Goal: Task Accomplishment & Management: Complete application form

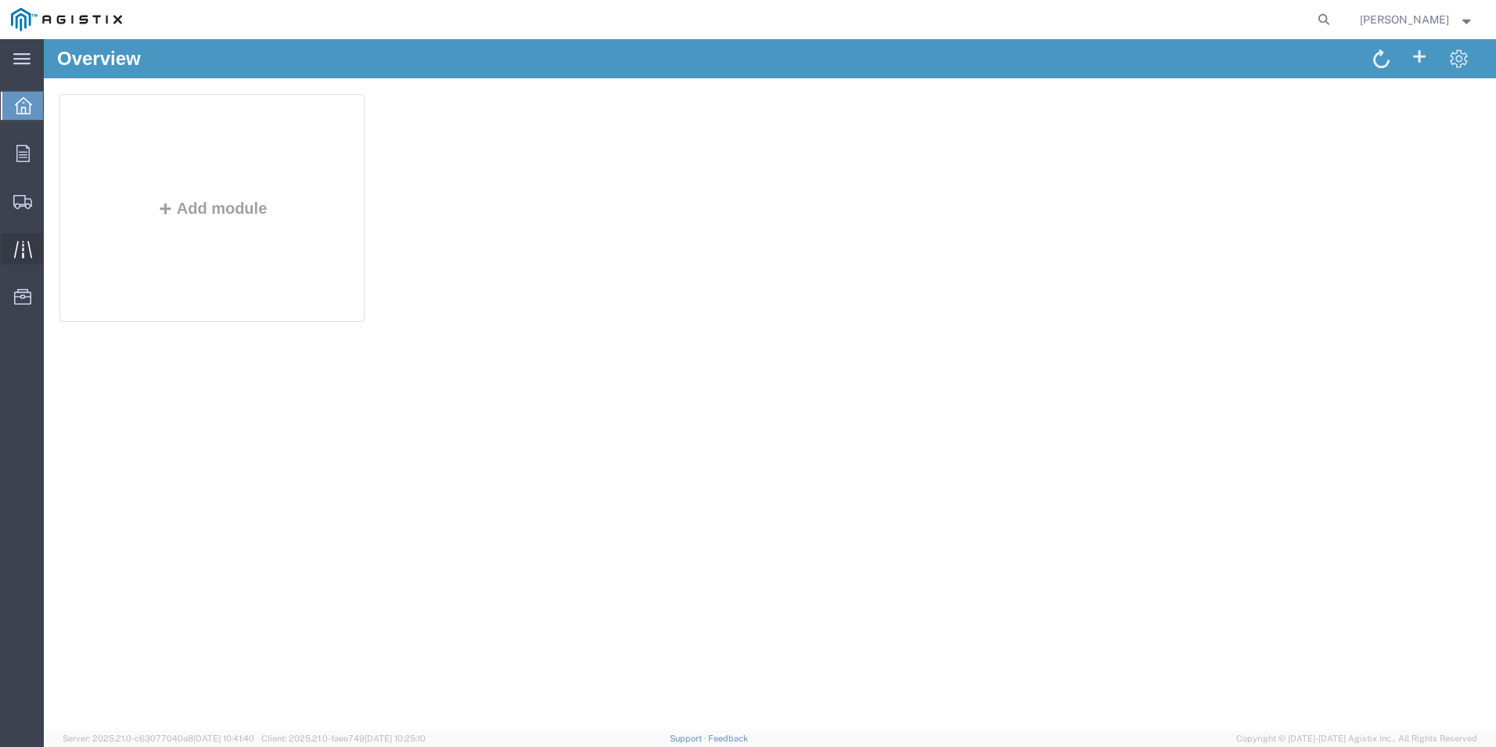
click at [14, 245] on icon at bounding box center [23, 249] width 18 height 18
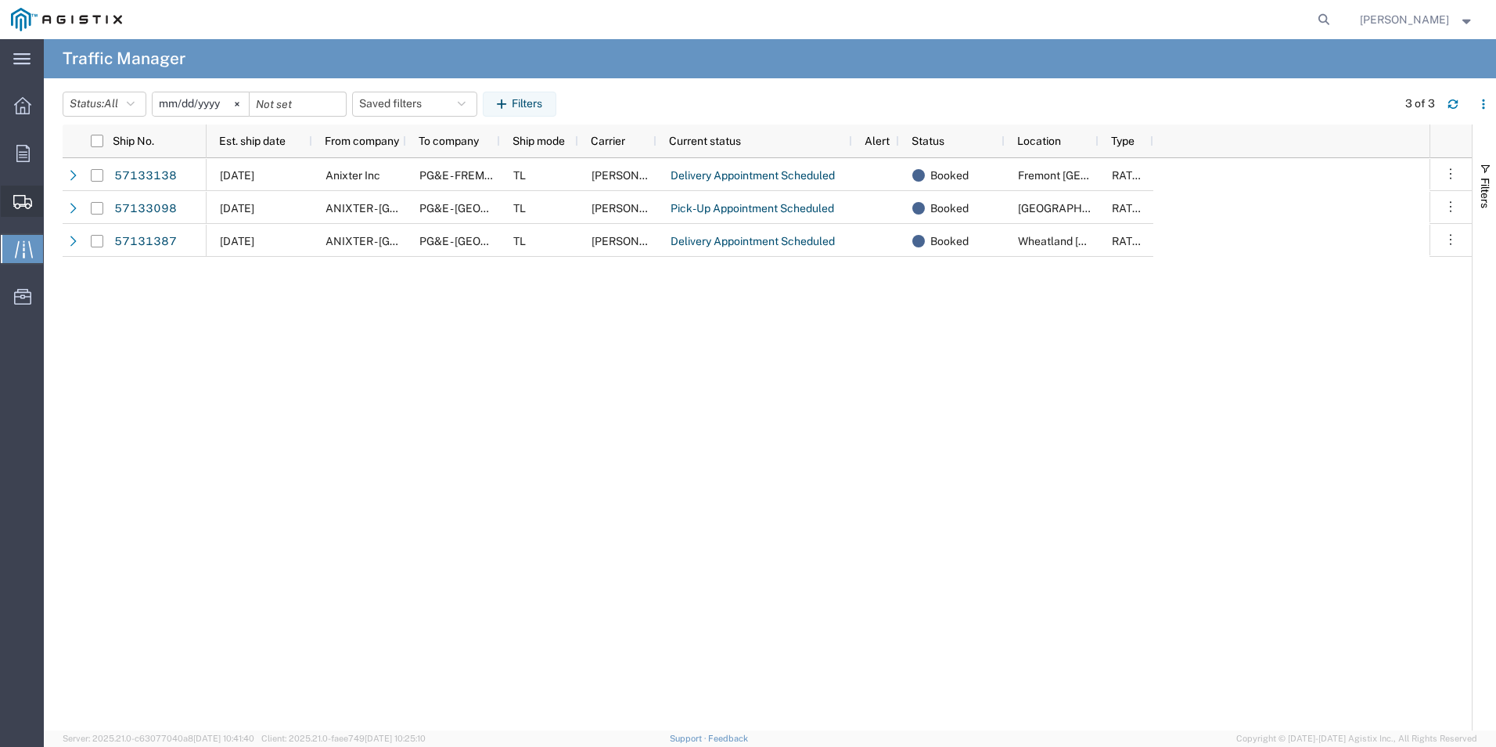
click at [17, 192] on div at bounding box center [23, 200] width 44 height 31
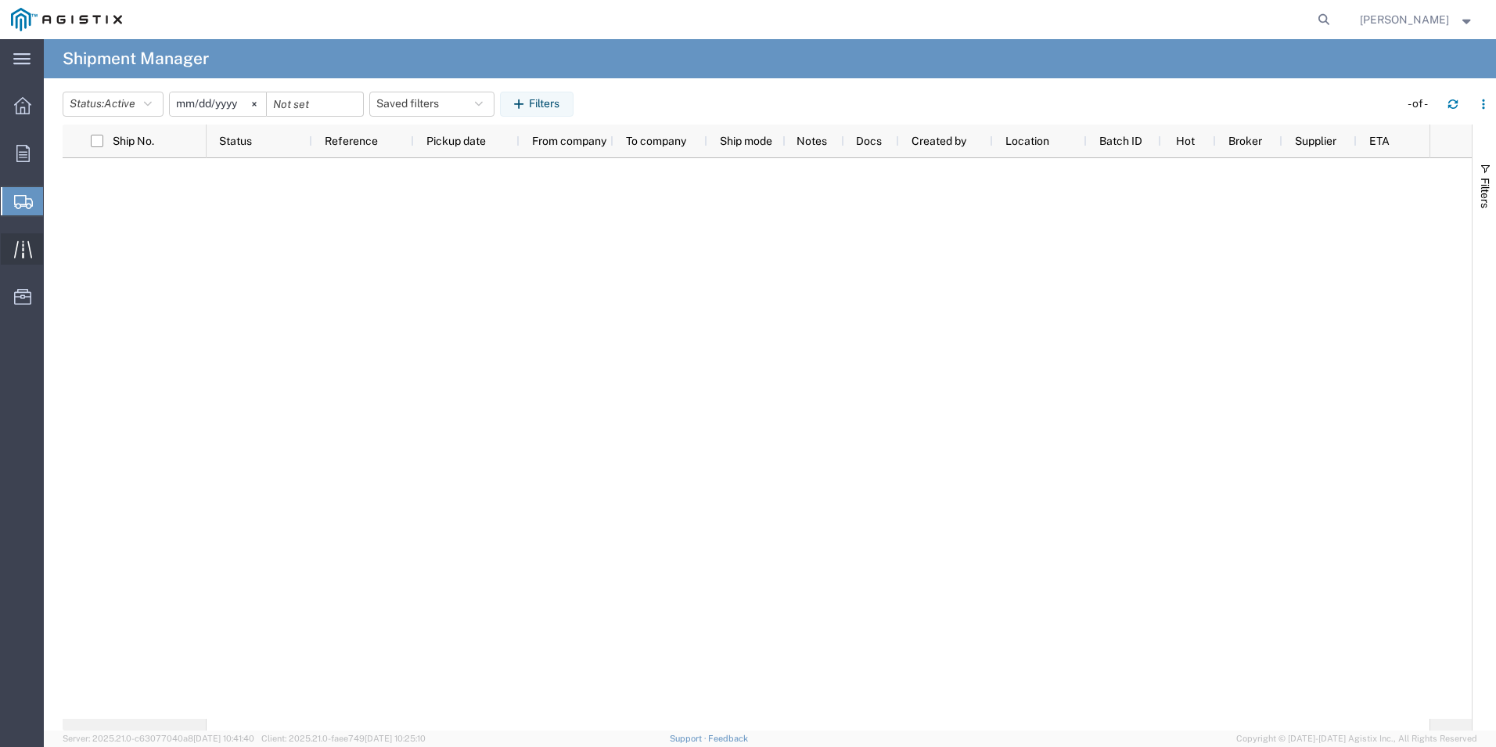
click at [27, 244] on icon at bounding box center [23, 249] width 18 height 18
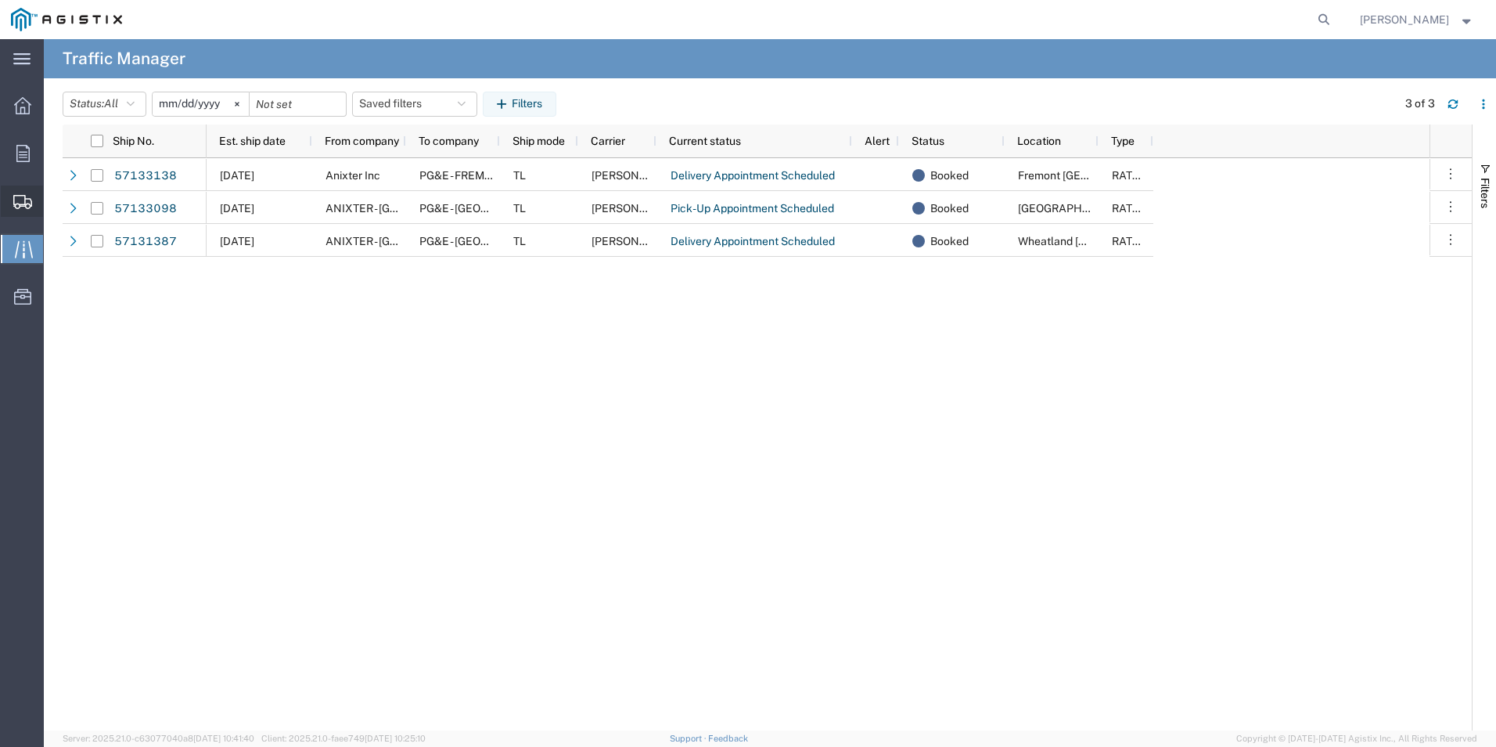
click at [13, 195] on icon at bounding box center [22, 202] width 19 height 14
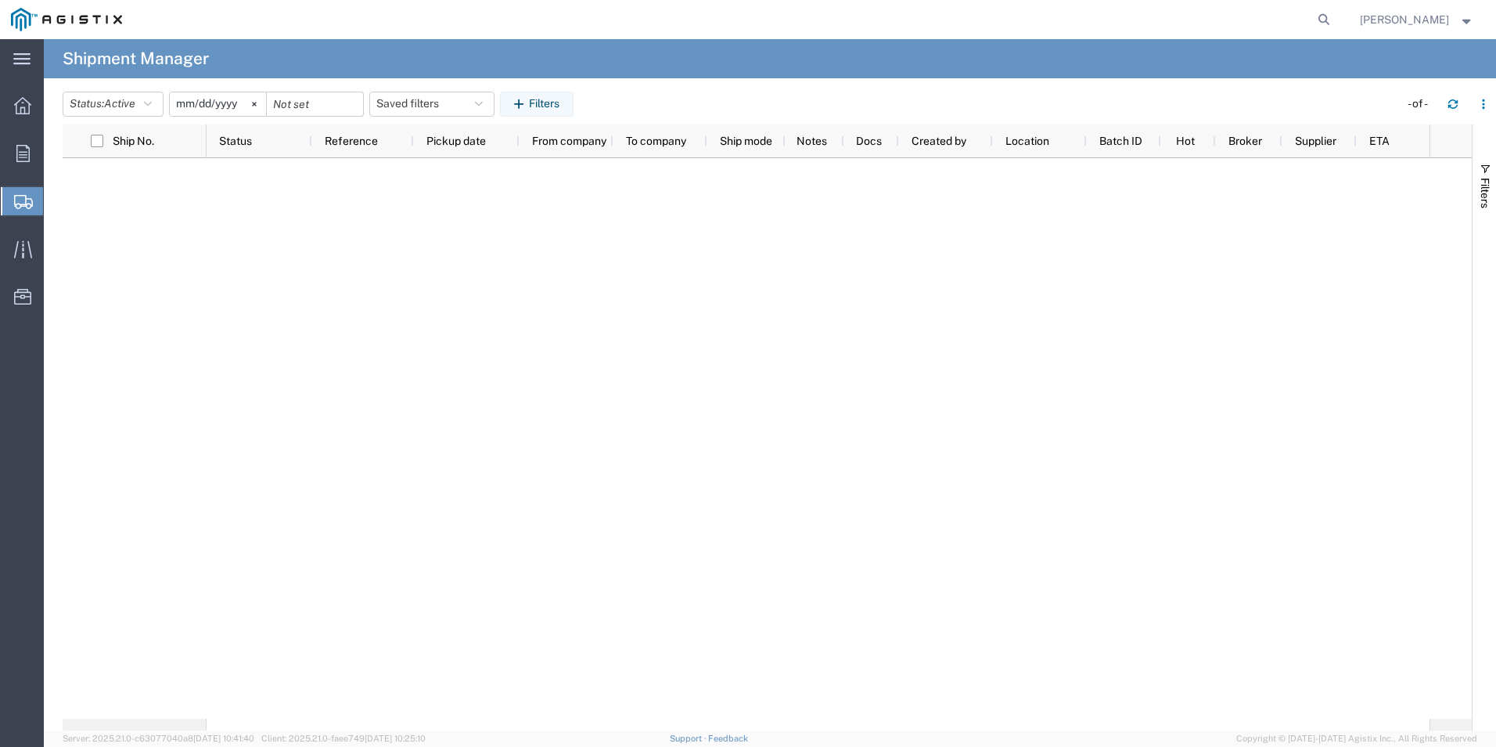
click at [0, 0] on span "Create Shipment" at bounding box center [0, 0] width 0 height 0
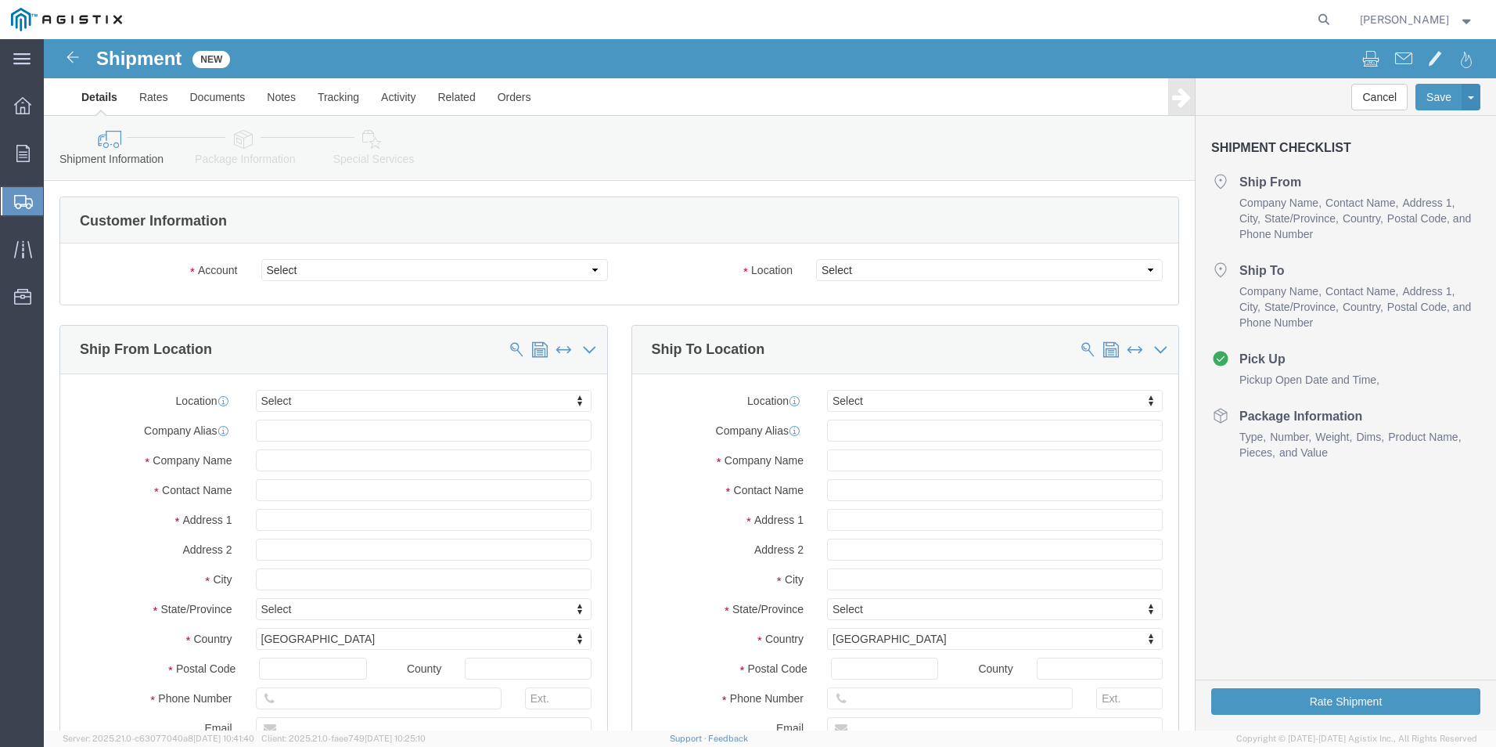
select select
click select "Select Anixter Inc PG&E"
select select "9596"
click select "Select Anixter Inc PG&E"
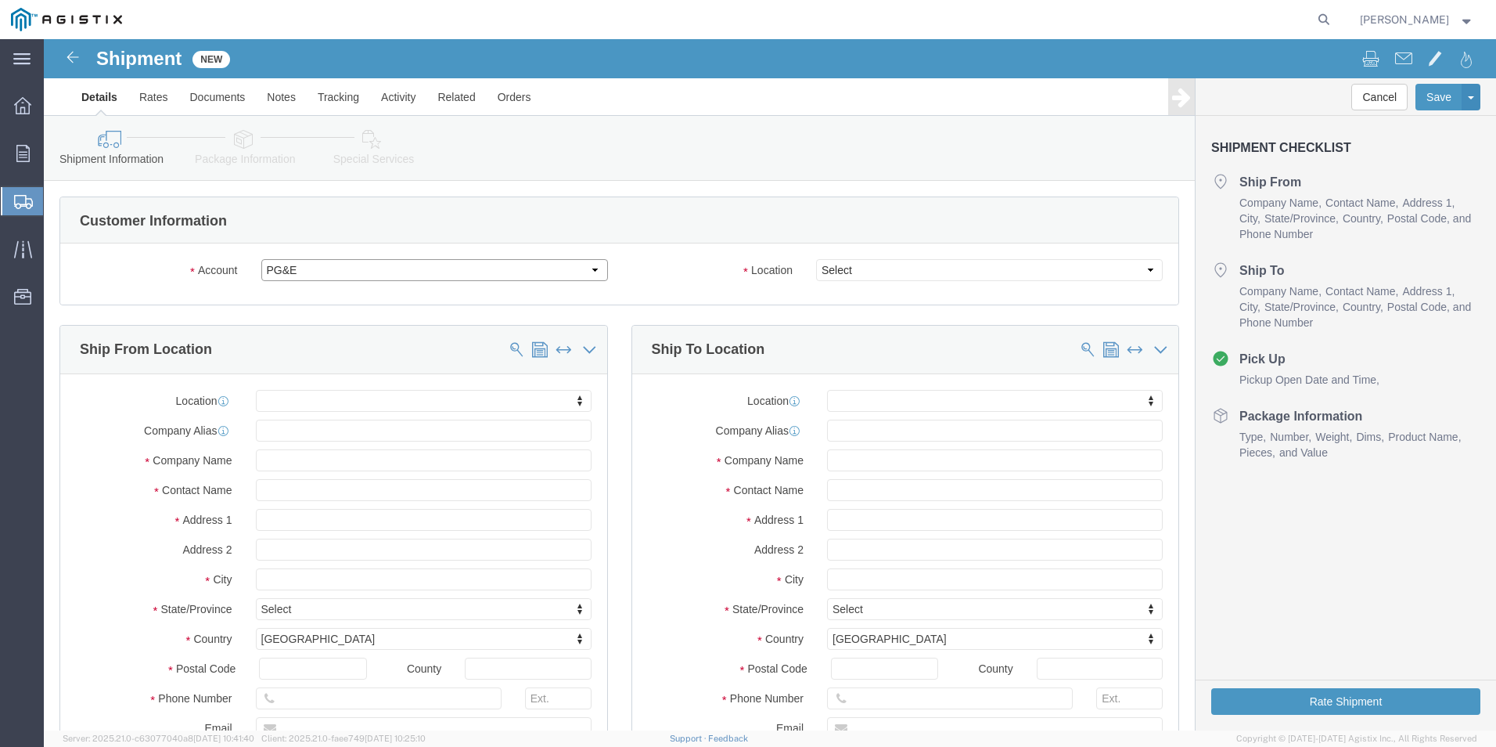
select select "PURCHORD"
select select
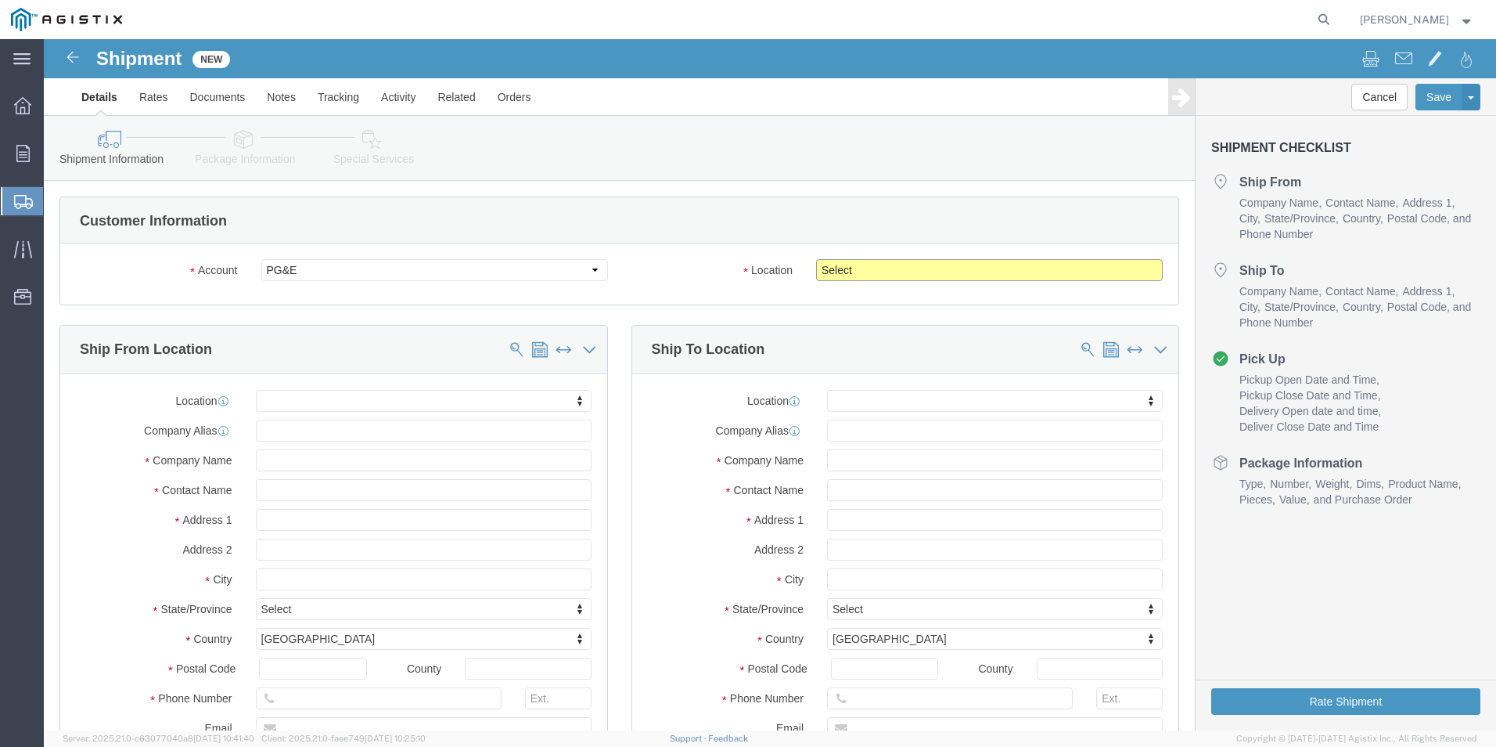
drag, startPoint x: 786, startPoint y: 232, endPoint x: 791, endPoint y: 239, distance: 8.5
click select "Select All Others Fremont DC Fresno DC Wheatland DC"
select select "23082"
click select "Select All Others Fremont DC Fresno DC Wheatland DC"
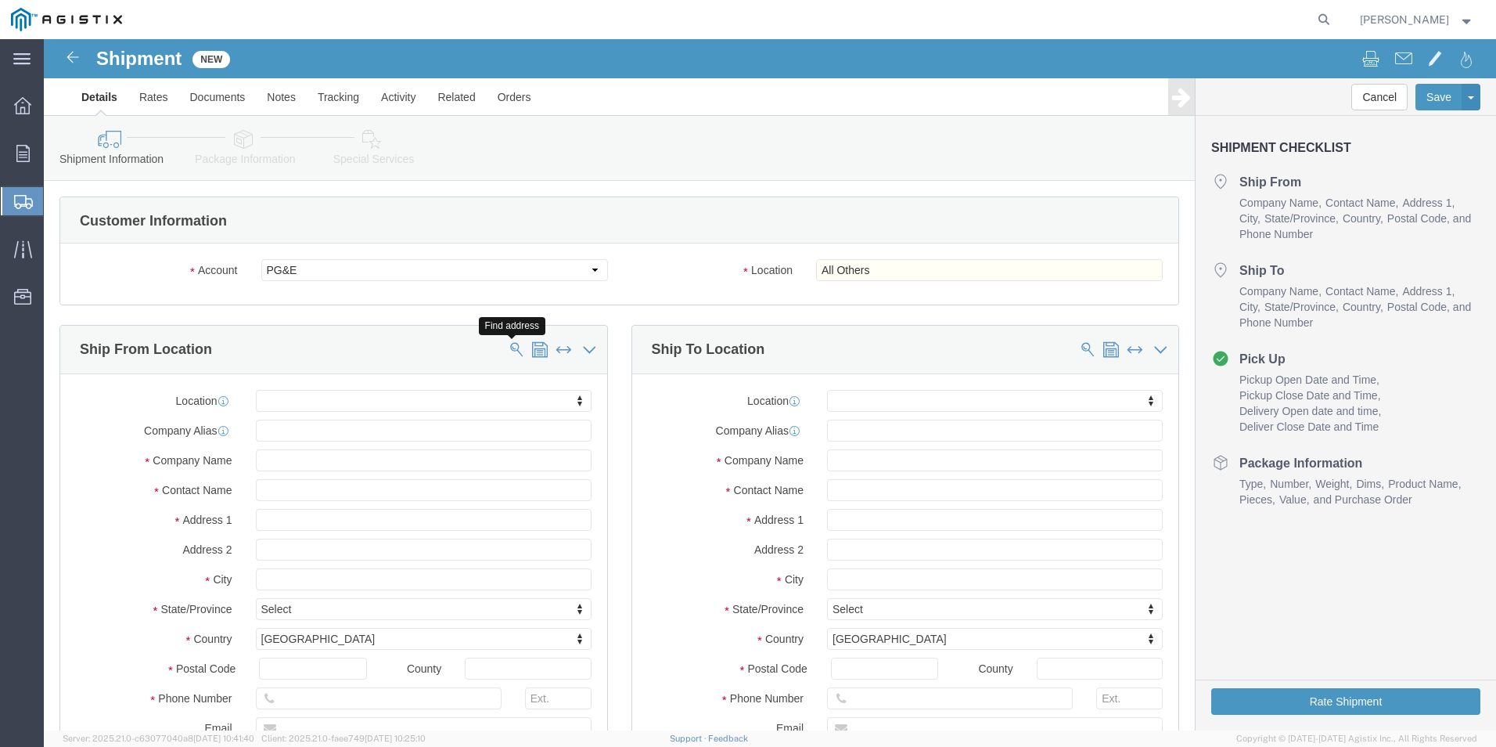
click span
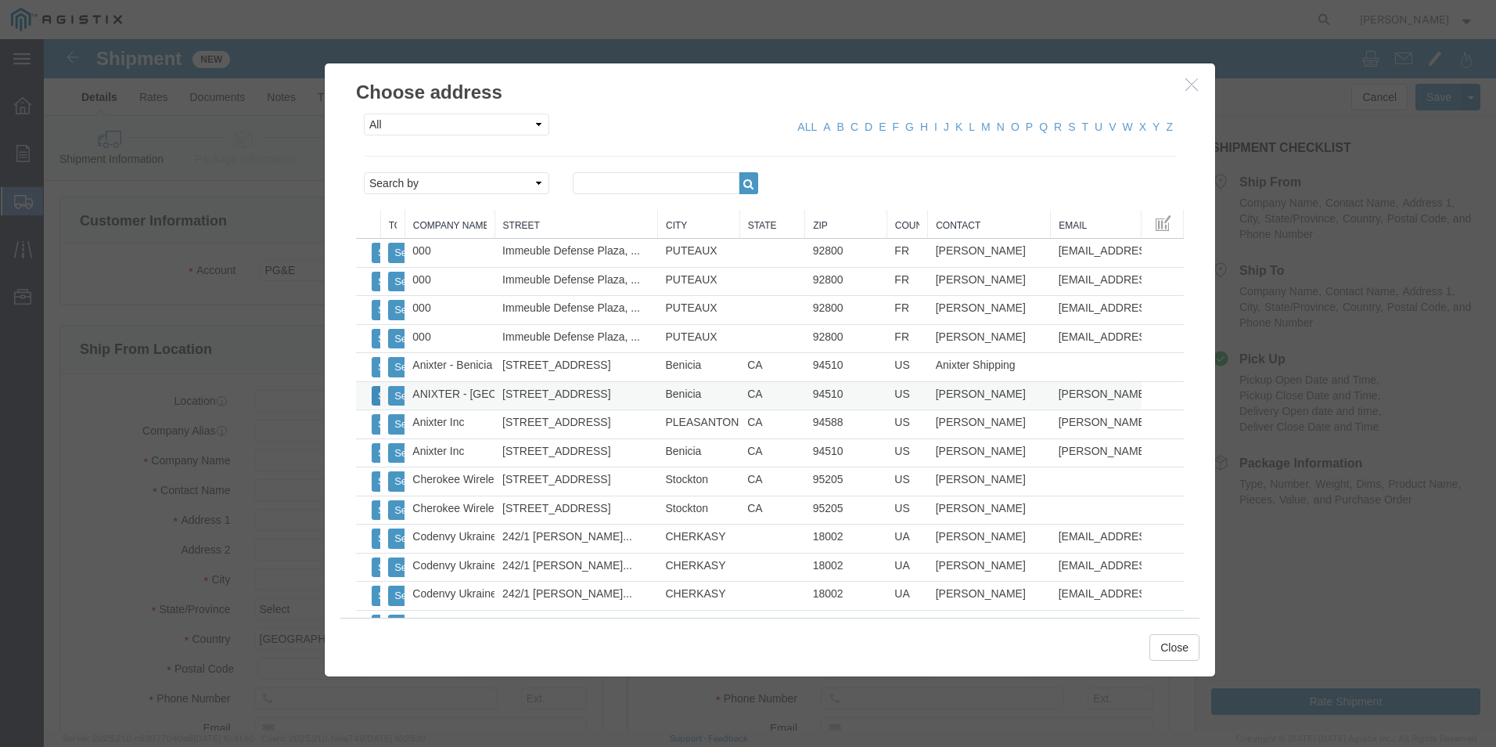
click button "Select"
select select
type input "ANIXTER - Benicia"
type input "6350 Goodyear Road"
type input "Benicia"
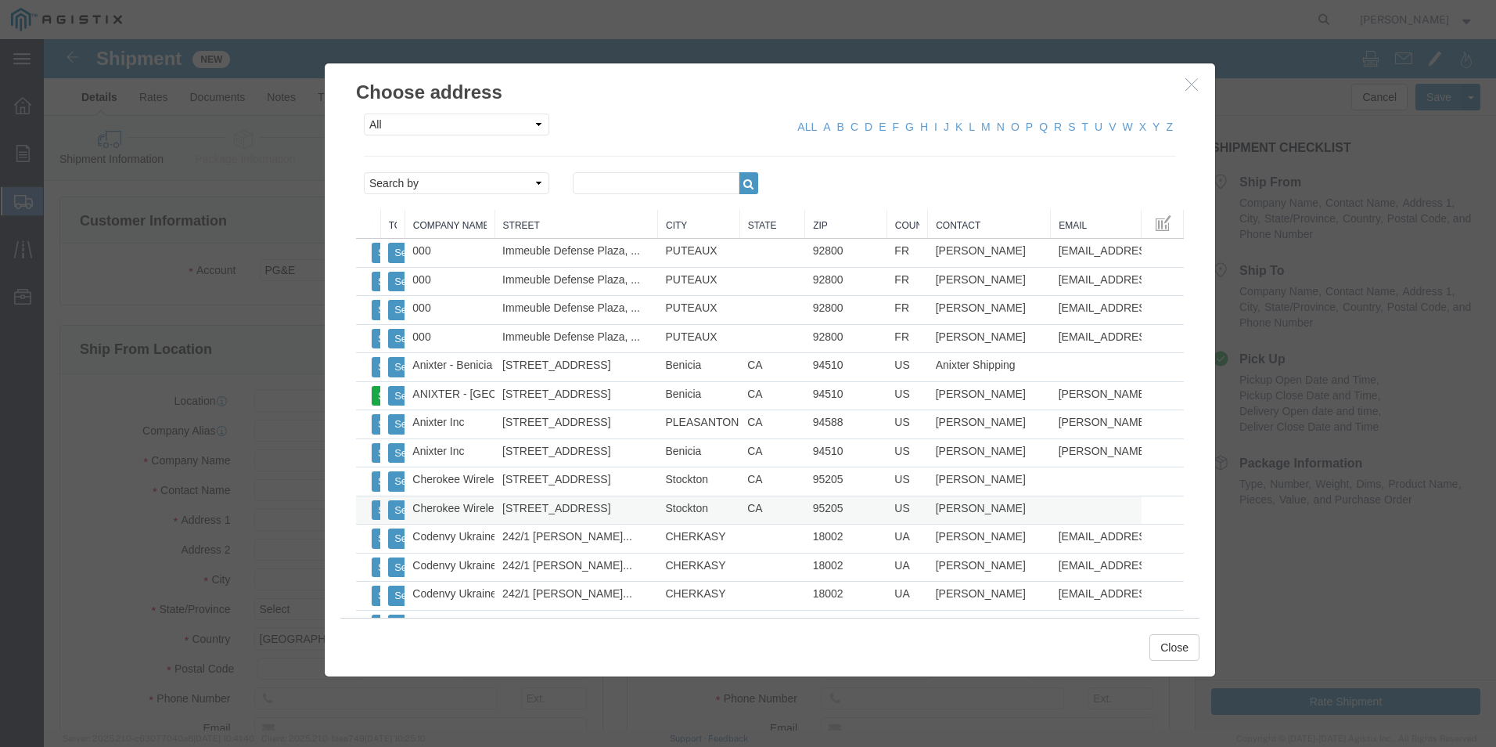
type input "94510"
type input "707-747-3495"
type input "richard.judd@anixter.com"
checkbox input "true"
type input "Brian Corby"
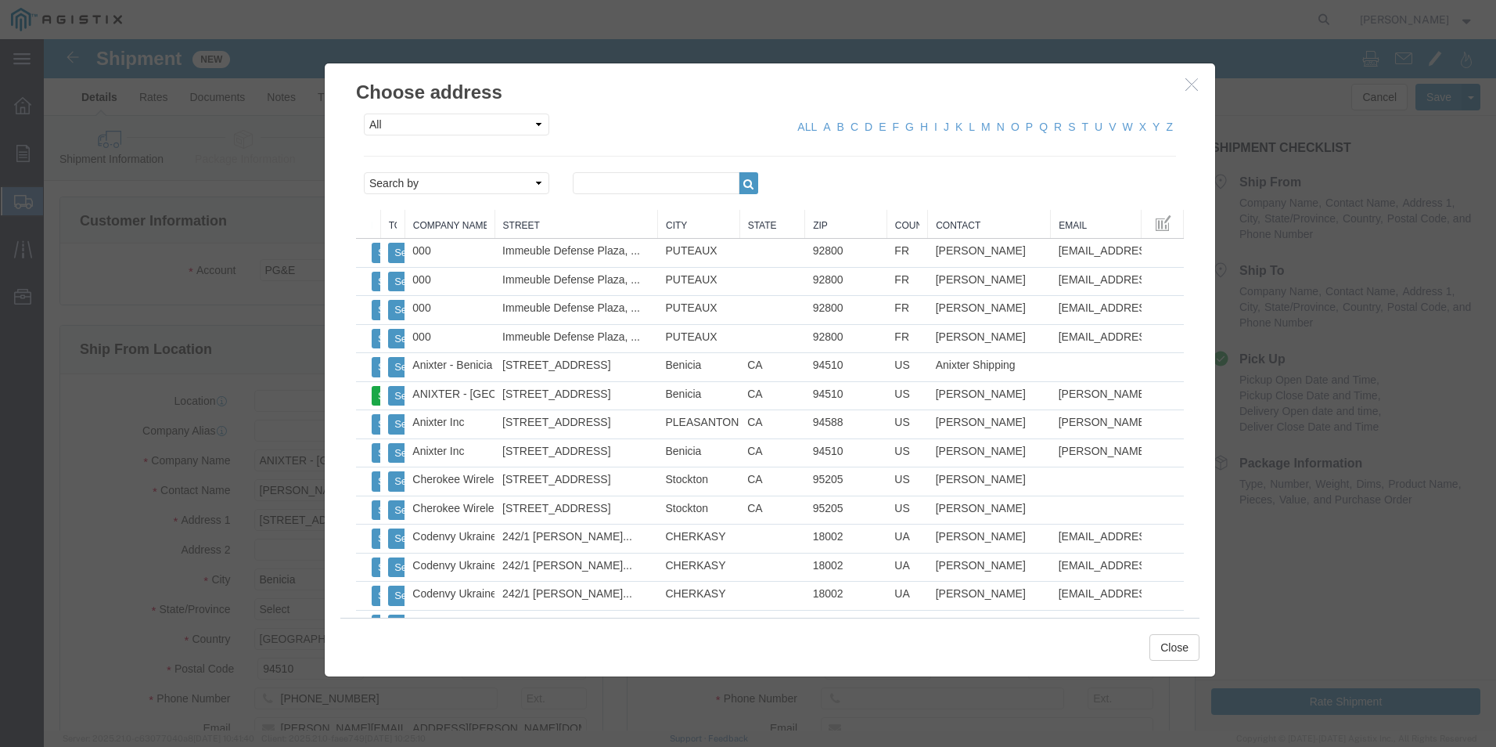
select select "CA"
click button "Close"
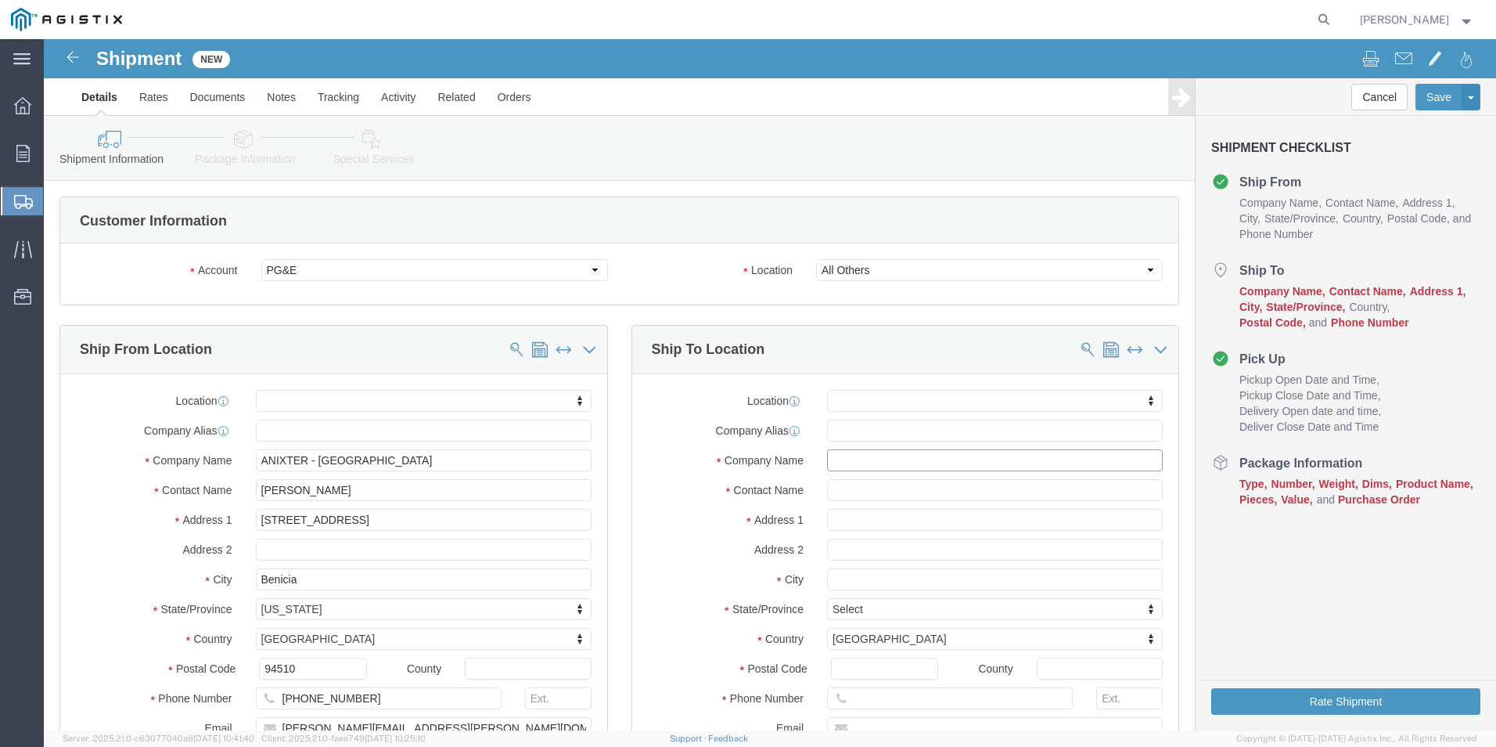
drag, startPoint x: 785, startPoint y: 421, endPoint x: 796, endPoint y: 423, distance: 11.1
click input "text"
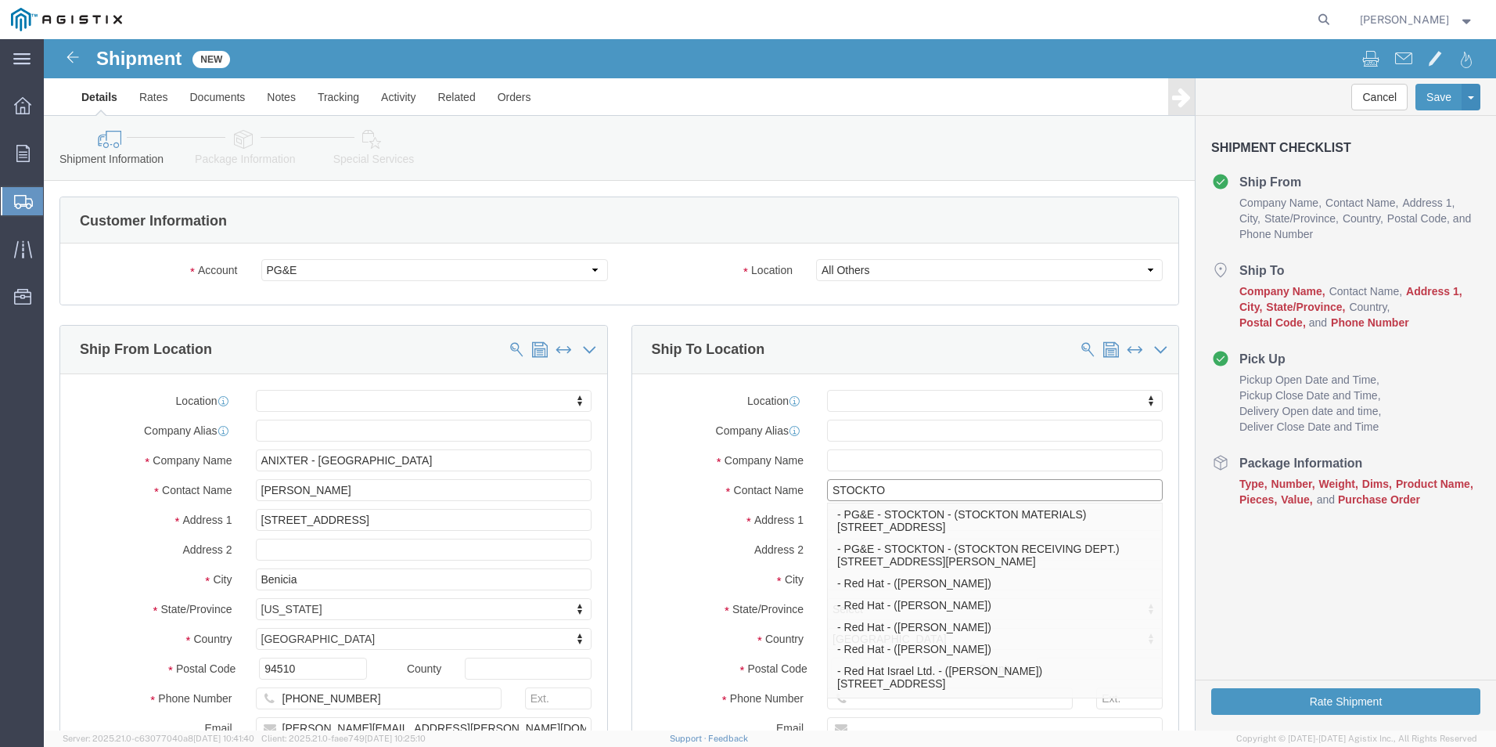
type input "STOCKTON"
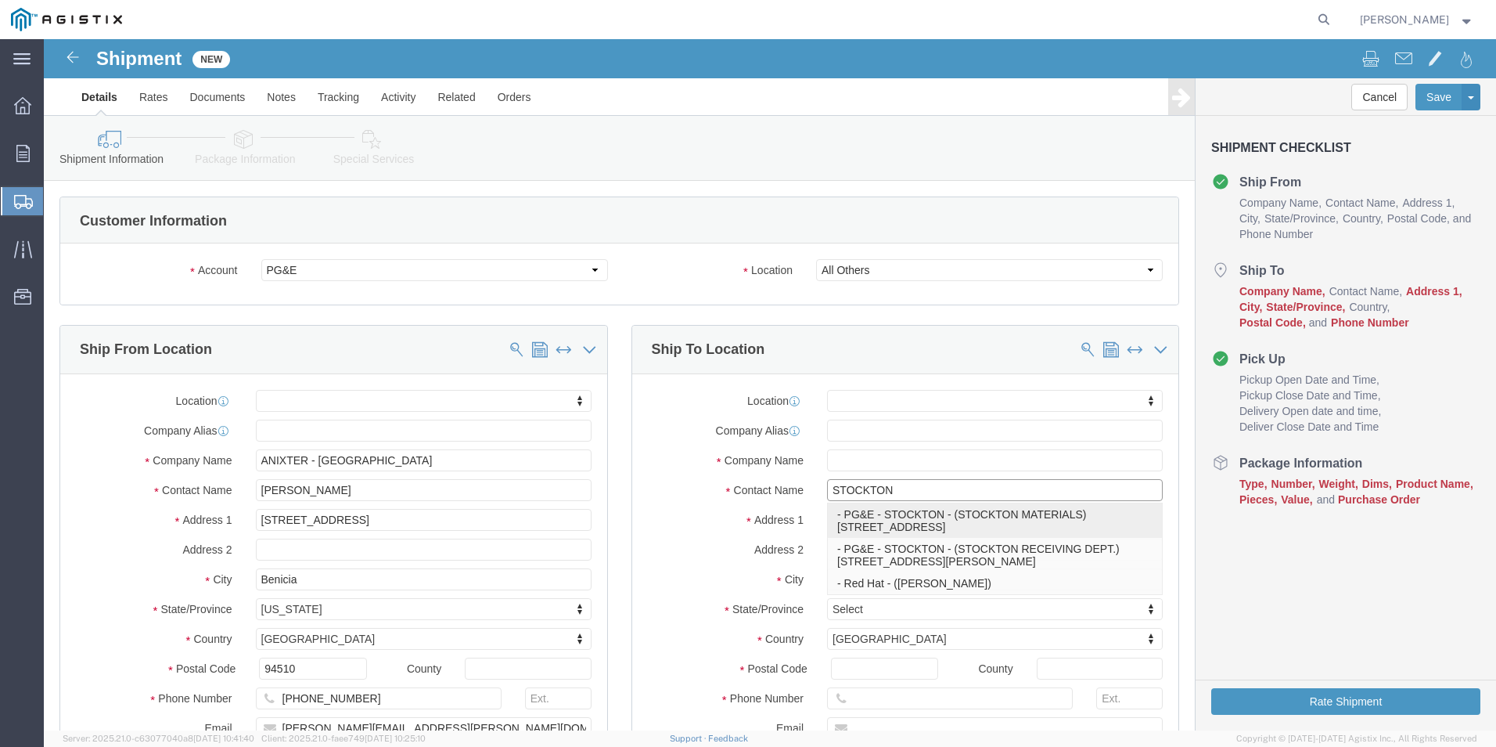
click p "- PG&E - STOCKTON - (STOCKTON MATERIALS) 4101 S. AIRPORT, STOCKTON, CA, 95204, …"
select select
type input "PG&E - STOCKTON"
type input "4101 S. AIRPORT"
type input "STOCKTON"
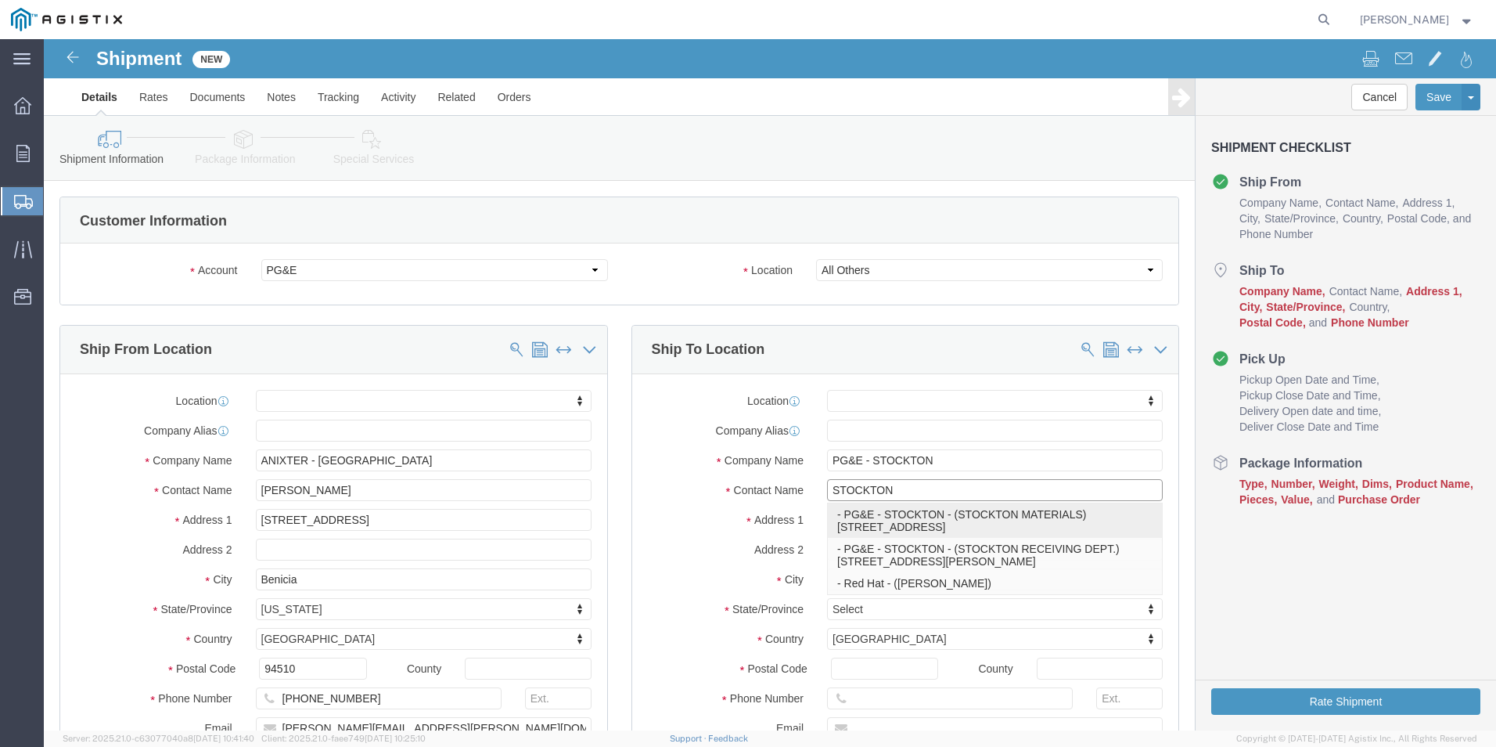
type input "95204"
type input "20-693-3175"
type input "STOCKTON MATERIALS"
select select "CA"
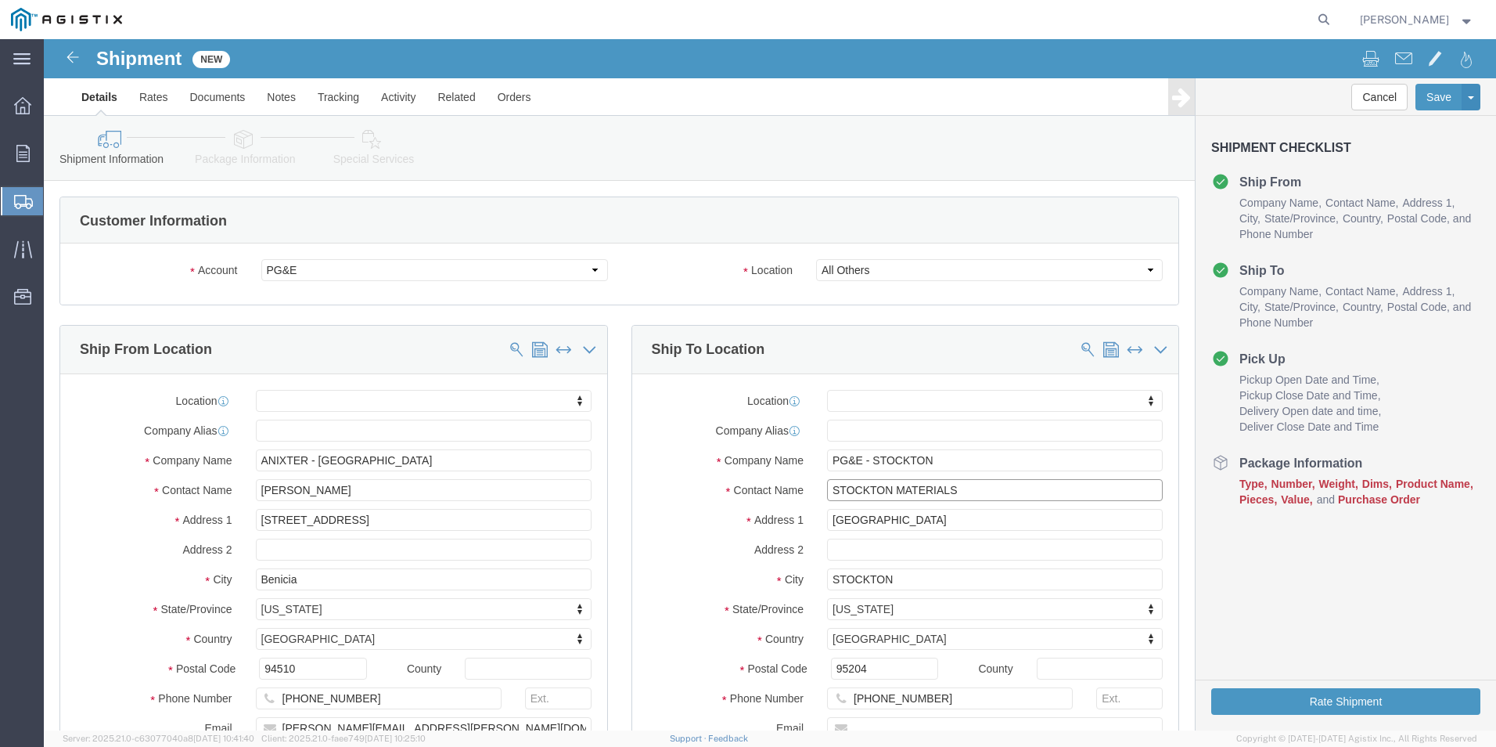
type input "STOCKTON MATERIALS"
drag, startPoint x: 813, startPoint y: 659, endPoint x: 822, endPoint y: 657, distance: 8.9
click input "20-693-3175"
type input "209-693-3175"
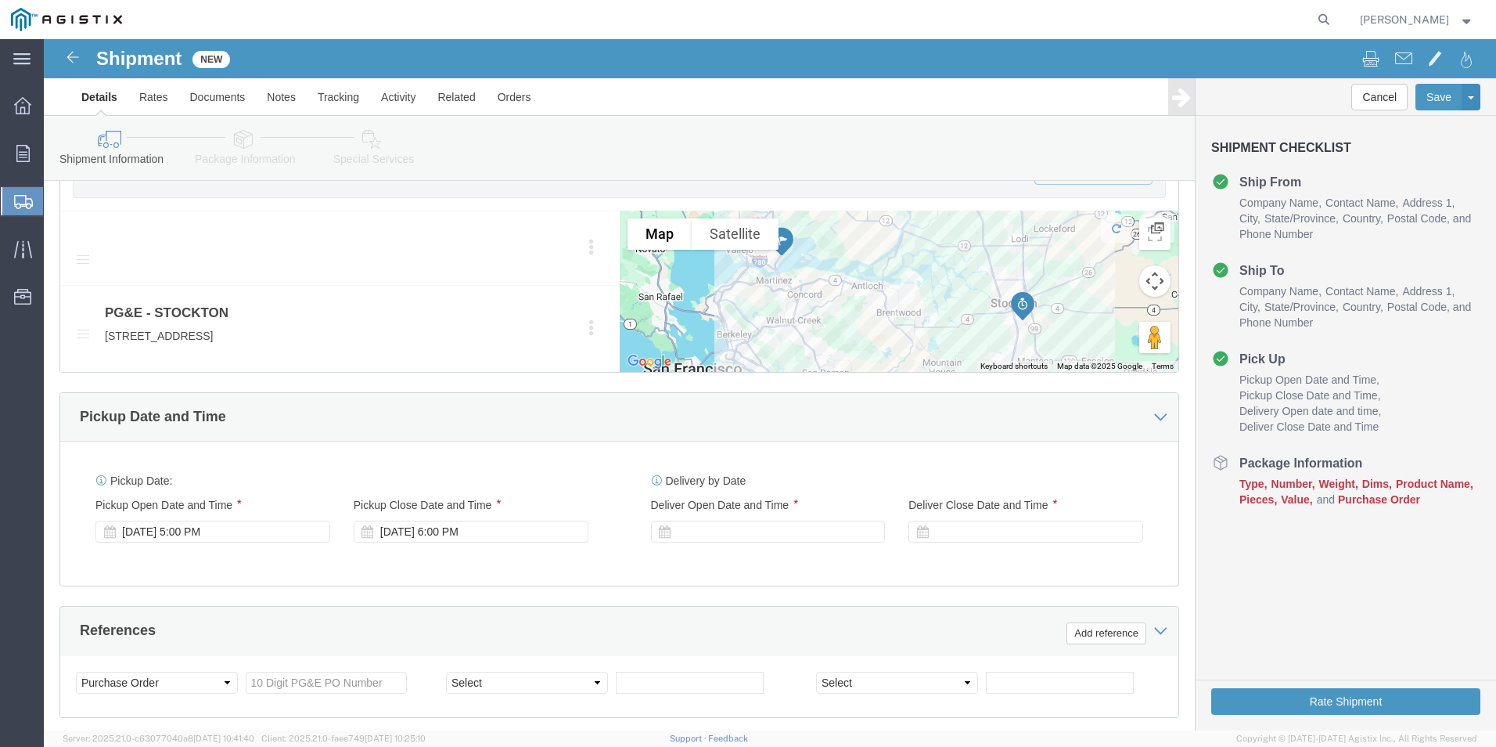
scroll to position [783, 0]
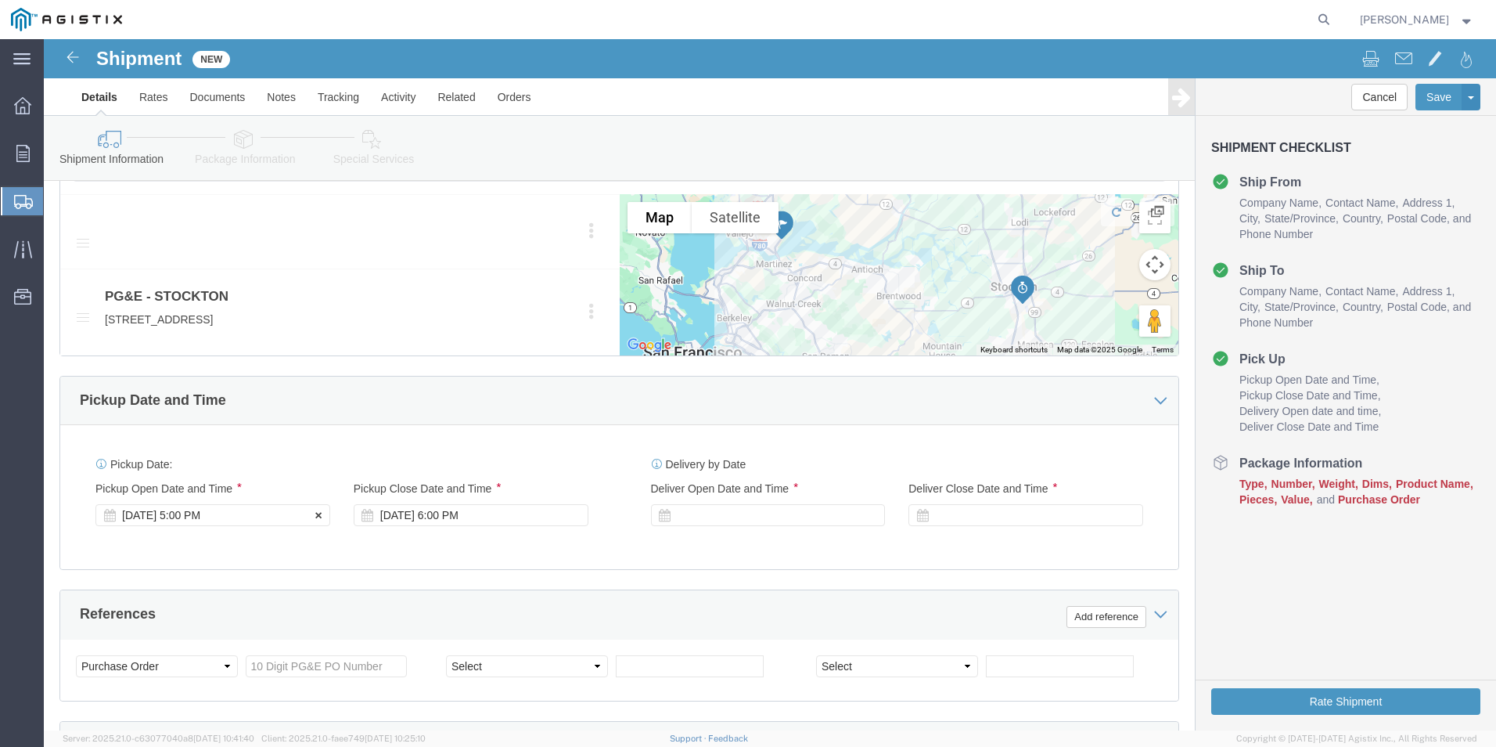
click div "Oct 15 2025 5:00 PM"
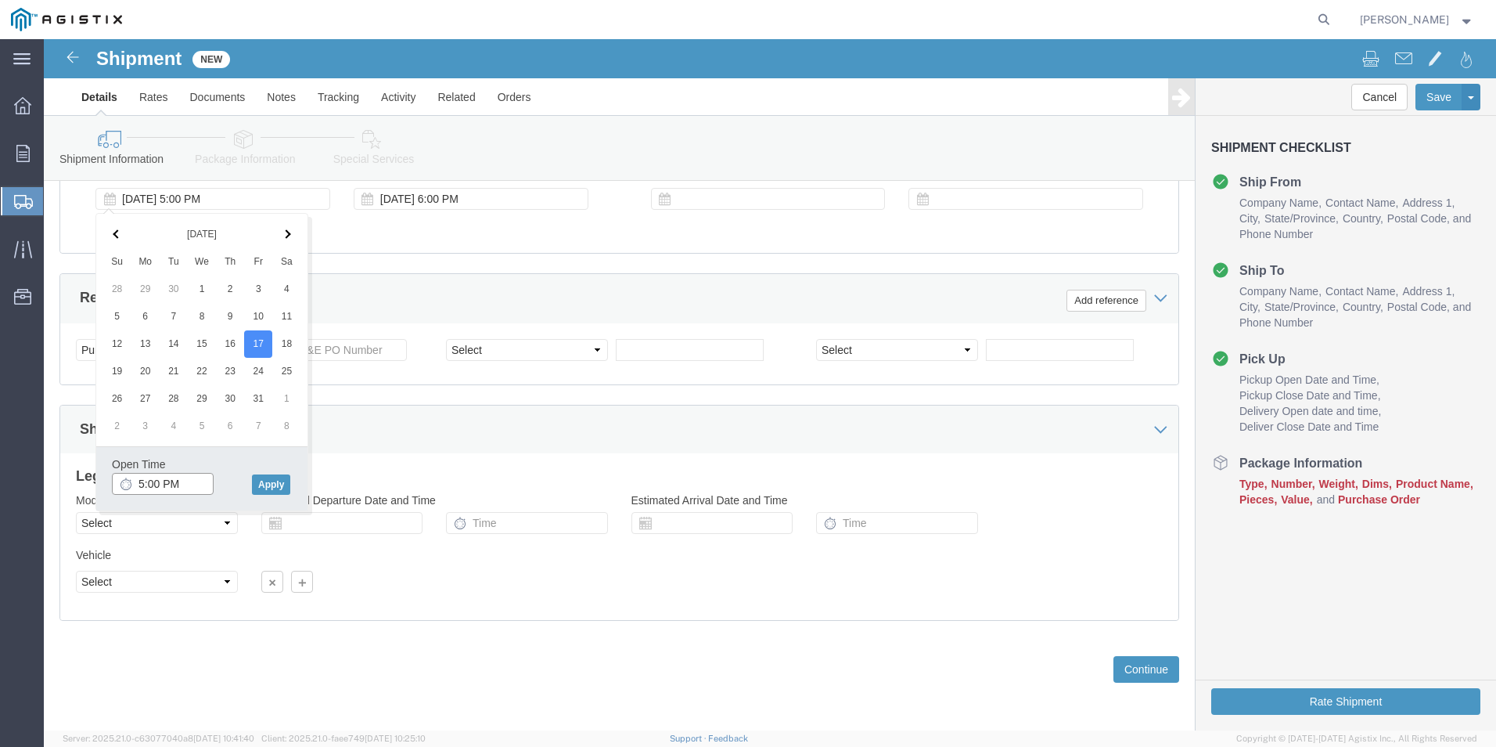
click input "5:00 PM"
type input "7:00 AM"
click button "Apply"
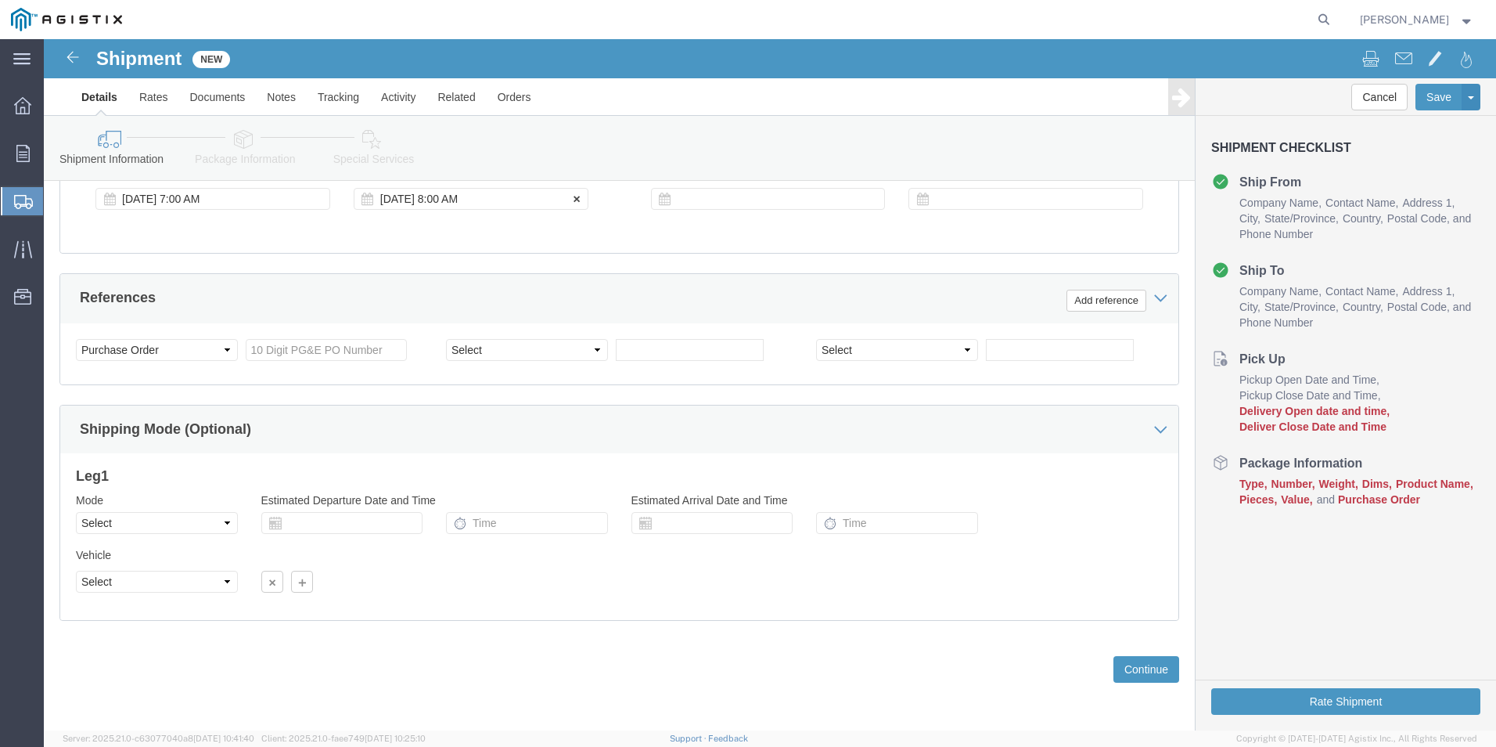
click div "Oct 17 2025 8:00 AM"
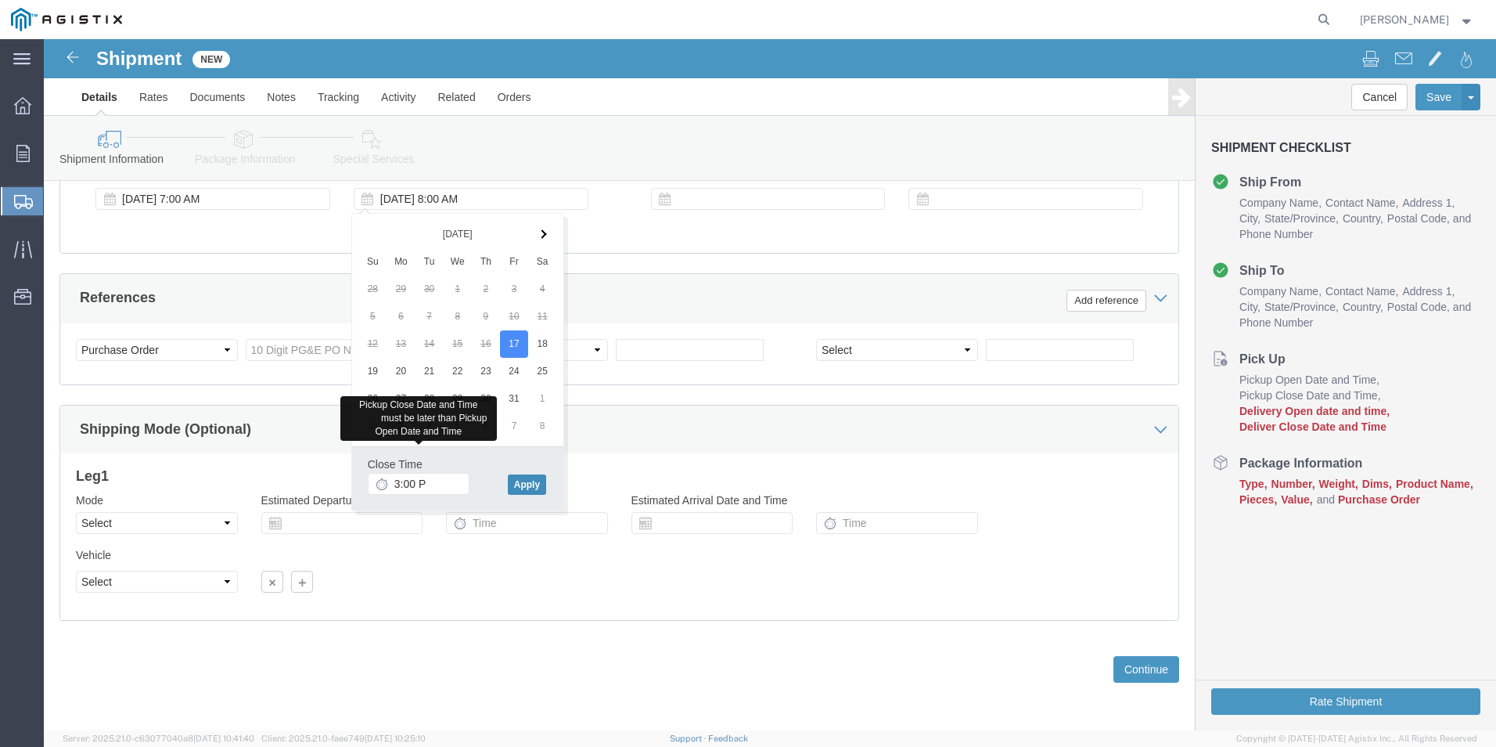
type input "3:00 PM"
click button "Apply"
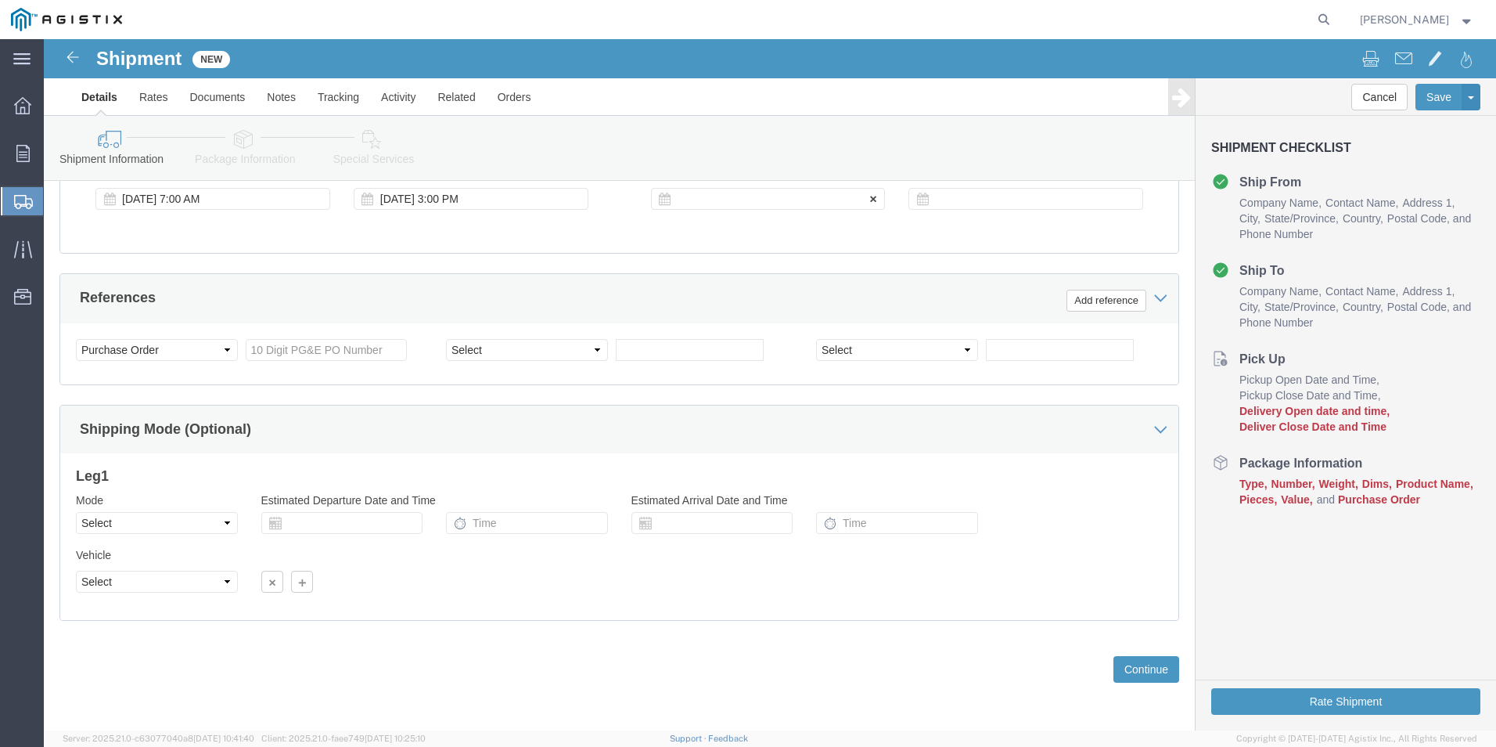
click div
click input "4:00 PM"
type input "6:00 AM"
click button "Apply"
click div
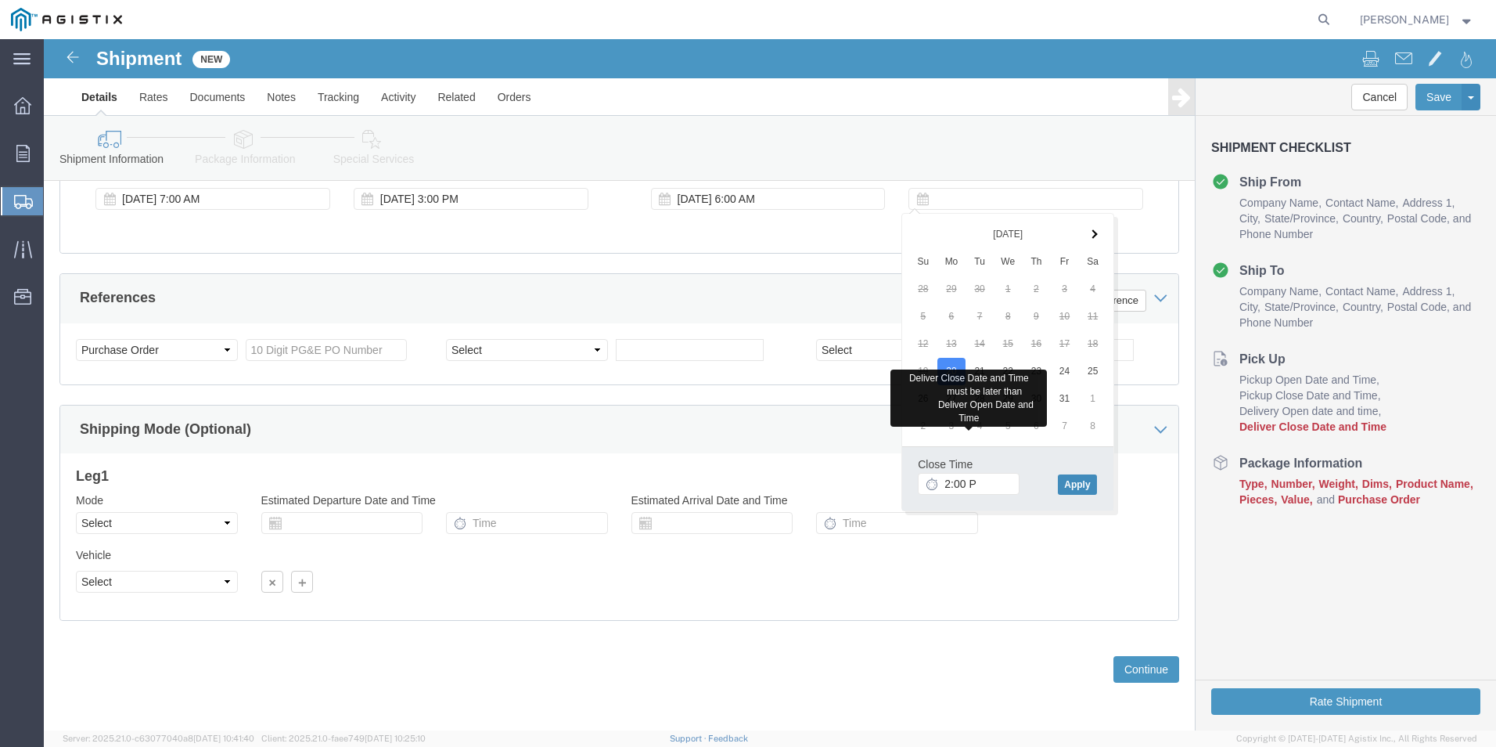
type input "2:00 PM"
click button "Apply"
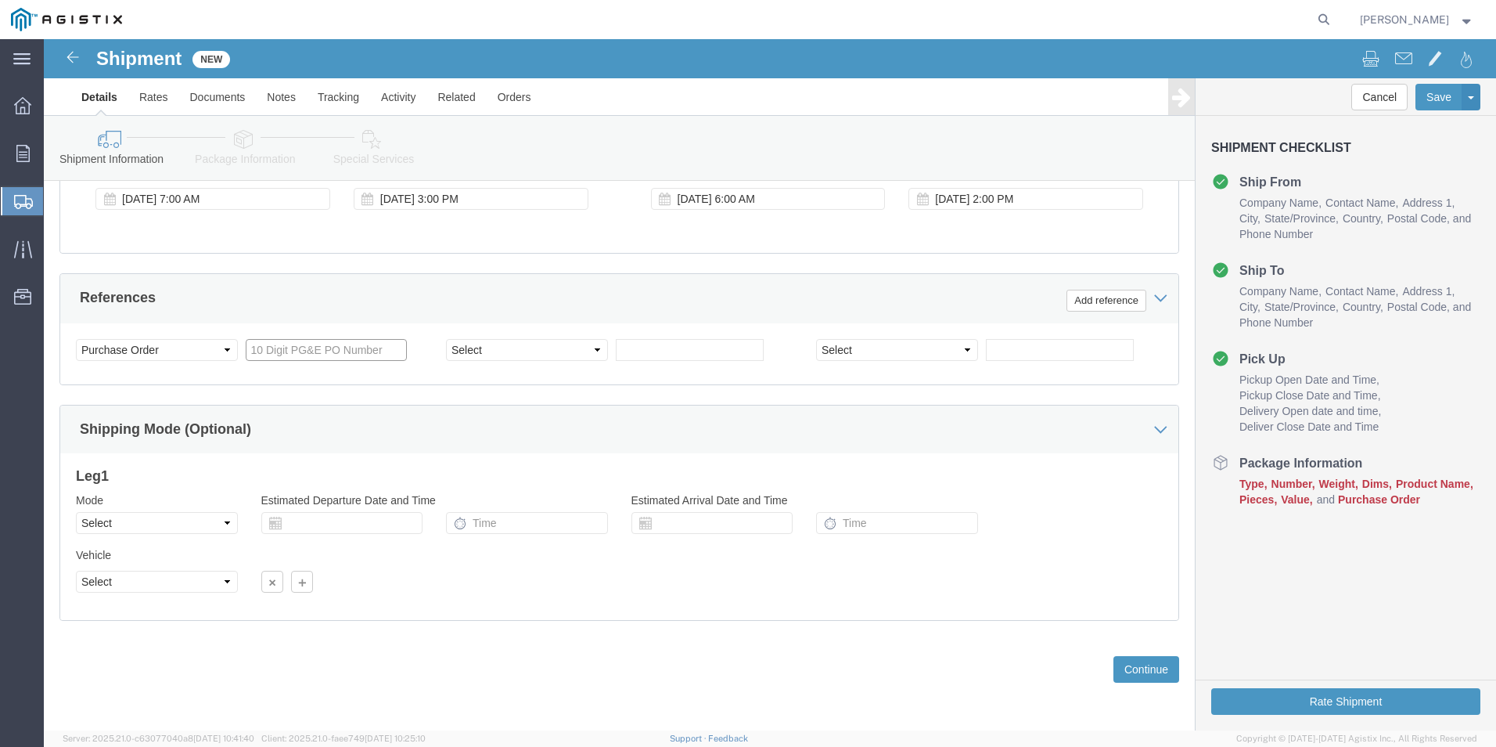
click input "text"
click input "3501"
type input "3501416440"
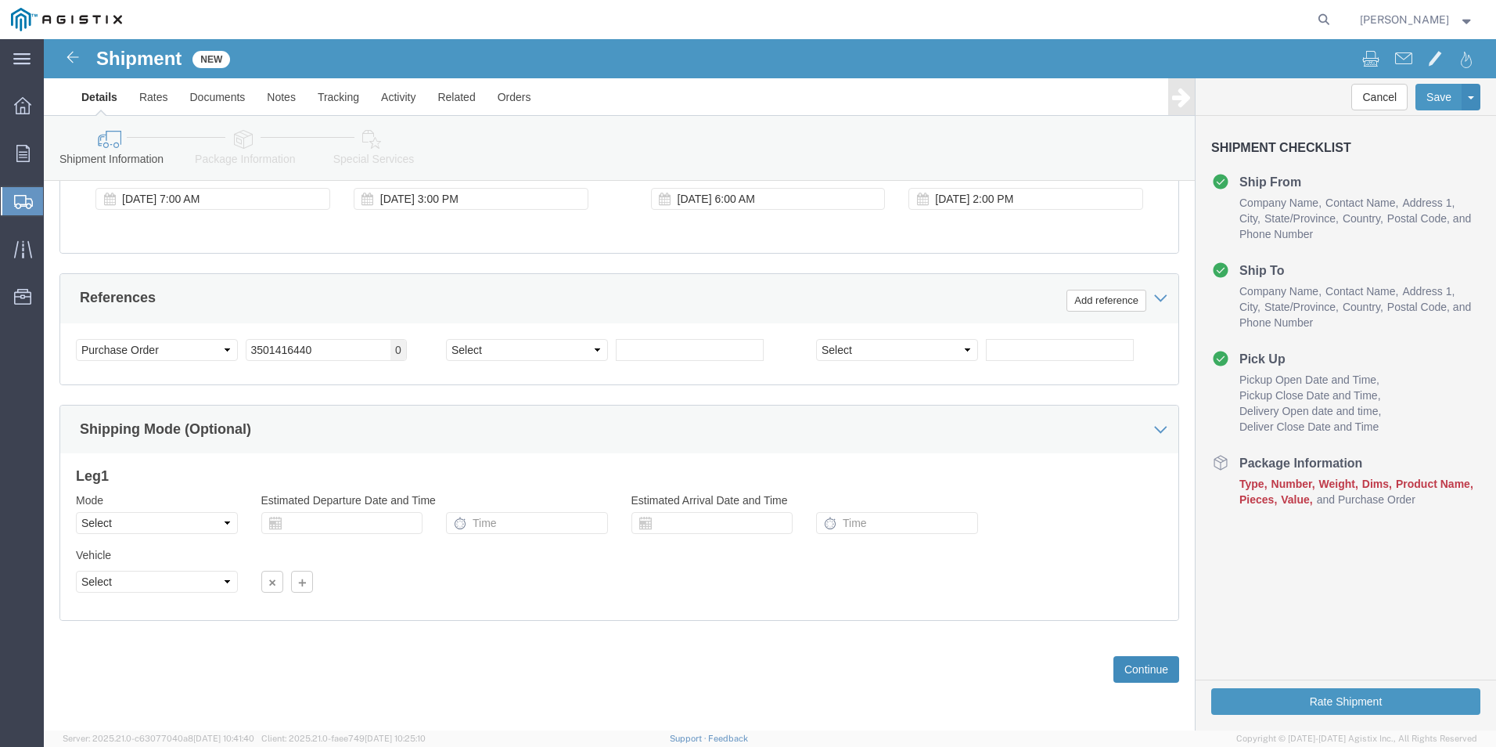
click button "Continue"
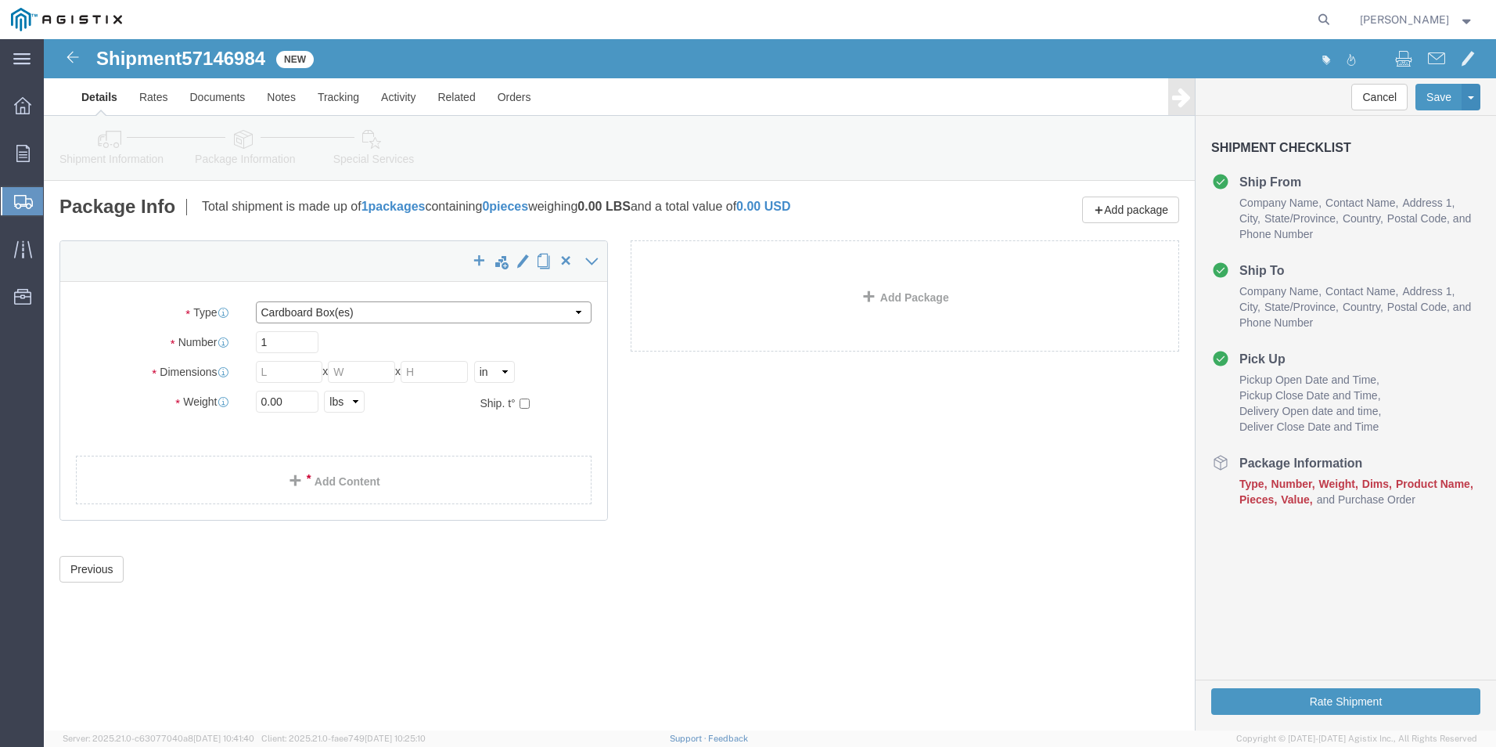
click select "Select Bulk Bundle(s) Cardboard Box(es) Carton(s) Crate(s) Drum(s) (Fiberboard)…"
select select "POST"
click select "Select Bulk Bundle(s) Cardboard Box(es) Carton(s) Crate(s) Drum(s) (Fiberboard)…"
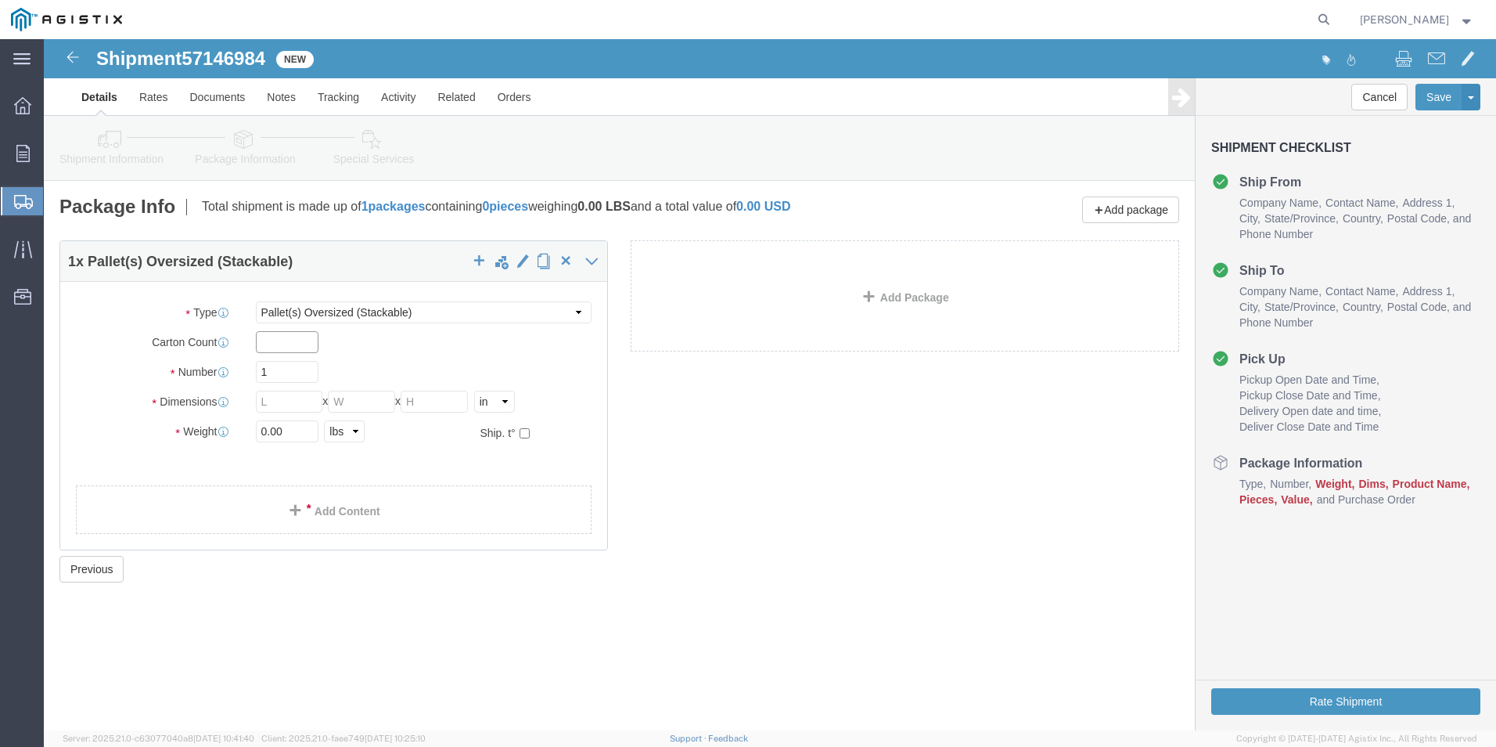
click input "text"
type input "1"
type input "8"
type input "124"
type input "56"
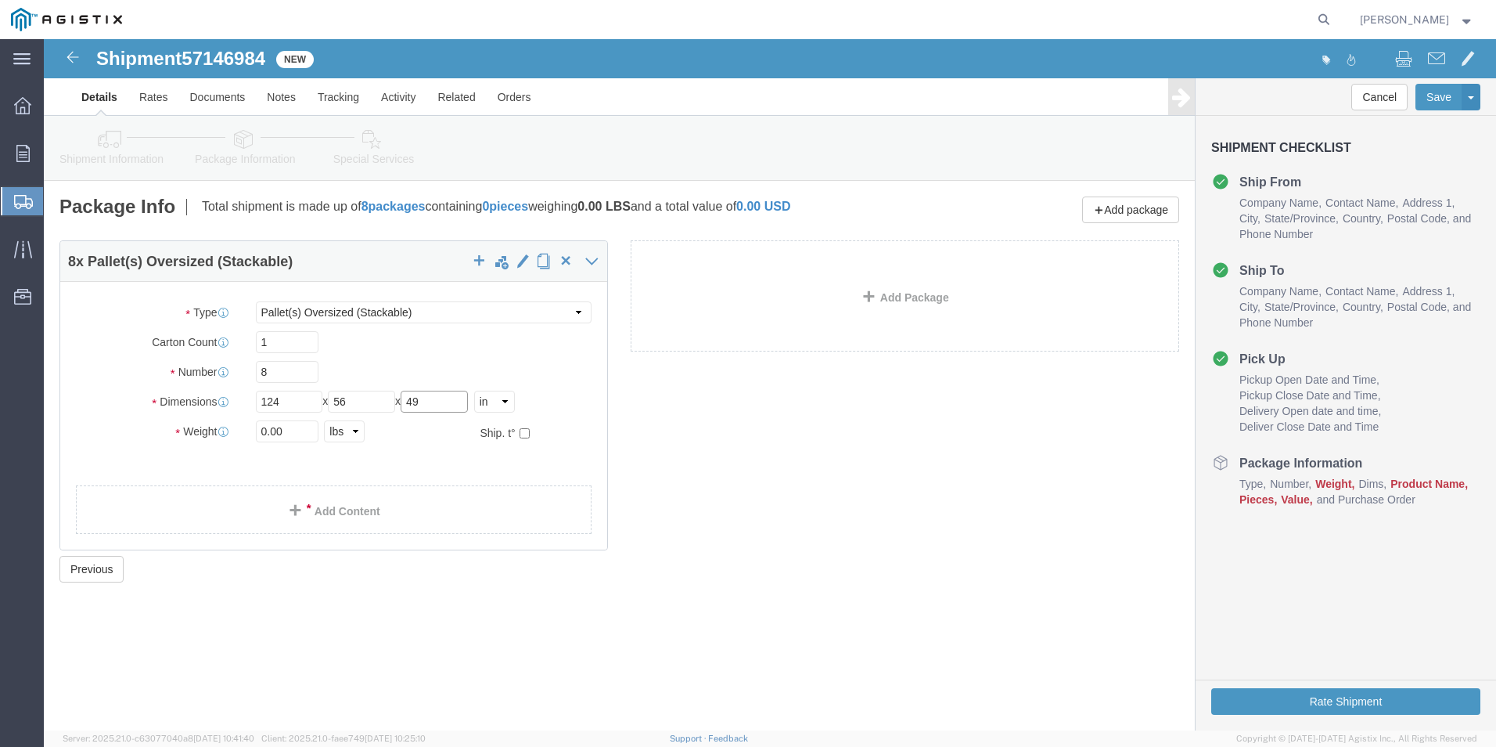
type input "49"
type input "8000"
click link "Add Content"
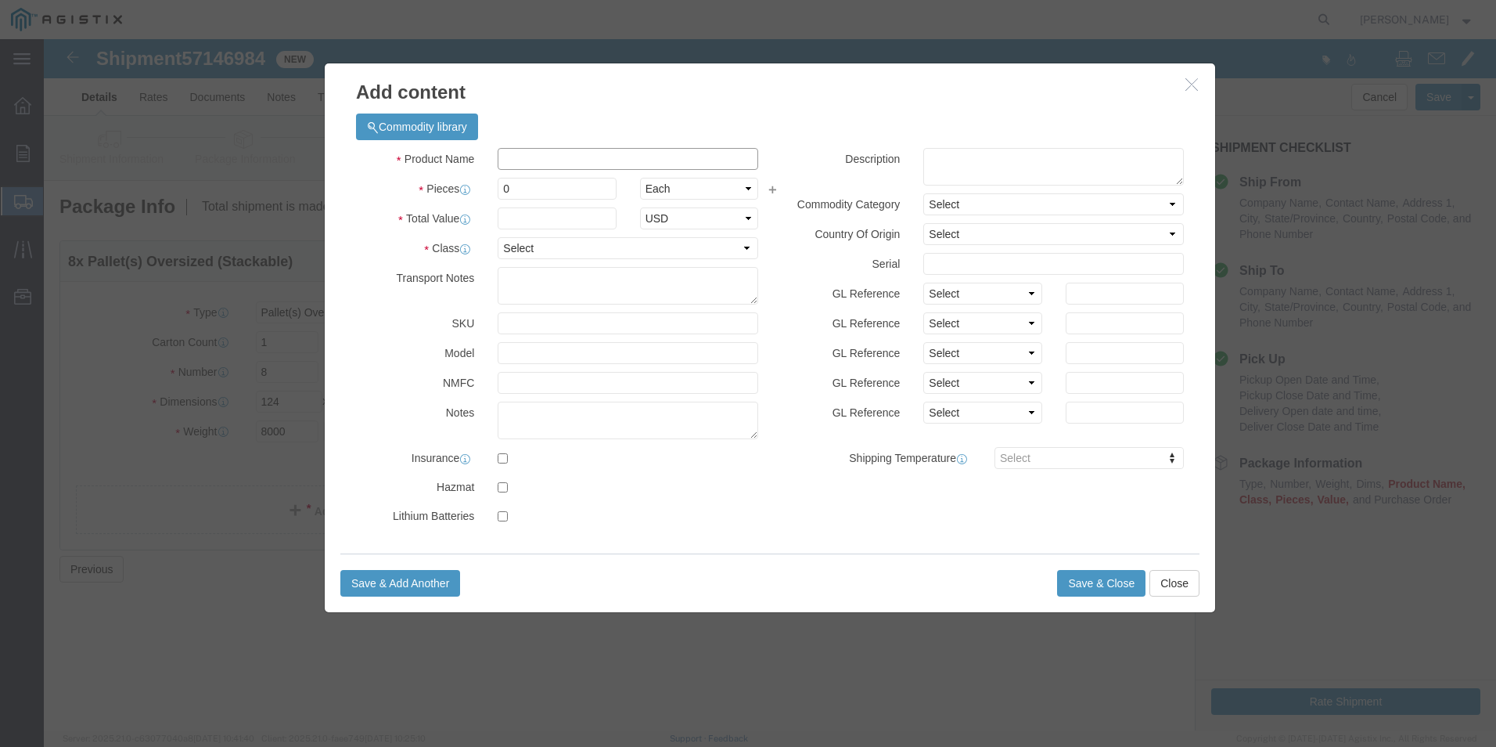
click input "text"
type input "M343981"
click td "Name: RECLOSER VIPER ST 38KV BUSHING"
select select
select select "USD"
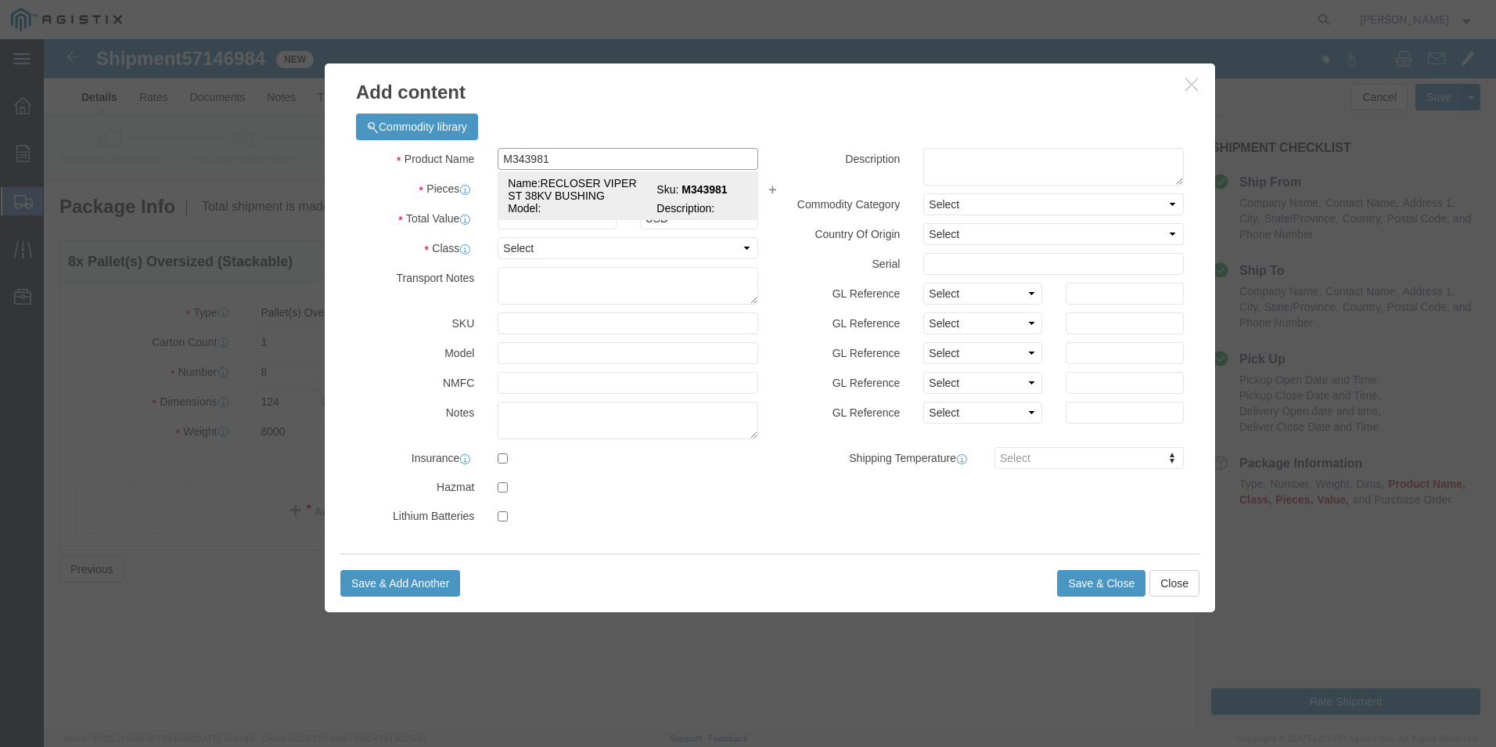
type input "RECLOSER VIPER ST 38KV BUSHING"
type input "M343981"
type input "RECLOSER VIPER ST 38KV BUSHING"
click input "text"
type input "8"
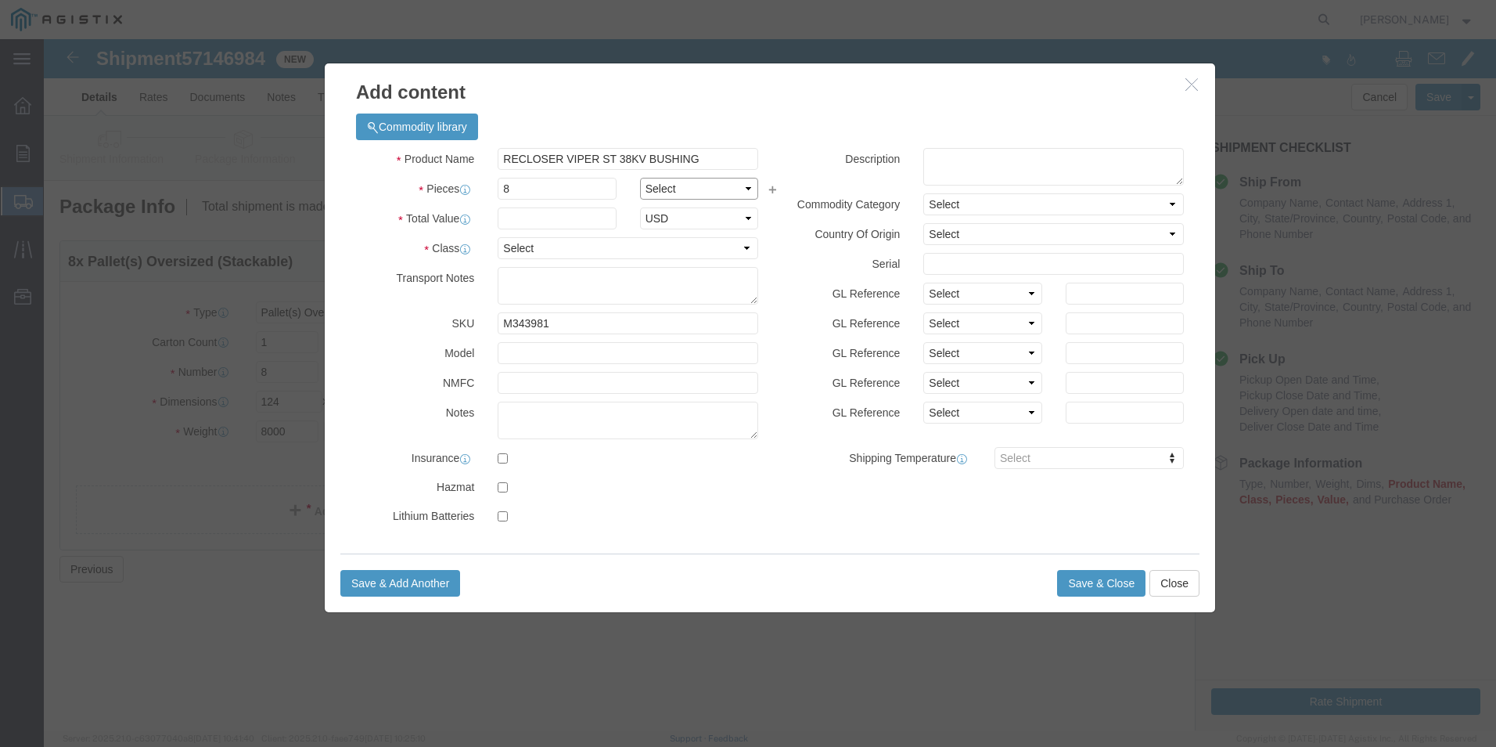
select select "EA"
type input "215000"
select select "70"
type textarea "MUST BE ON FLATBED"
click textarea
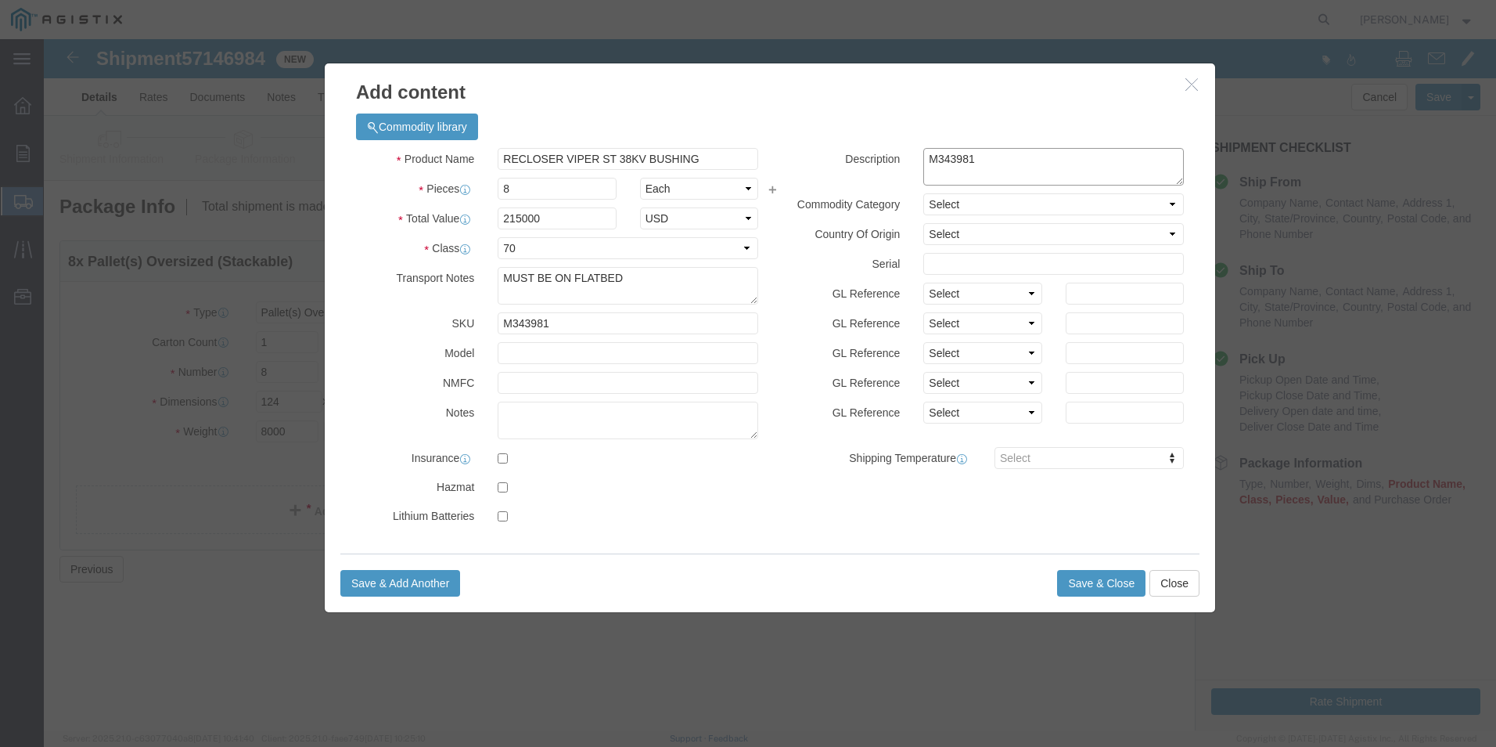
type textarea "M343981"
click button "Save & Close"
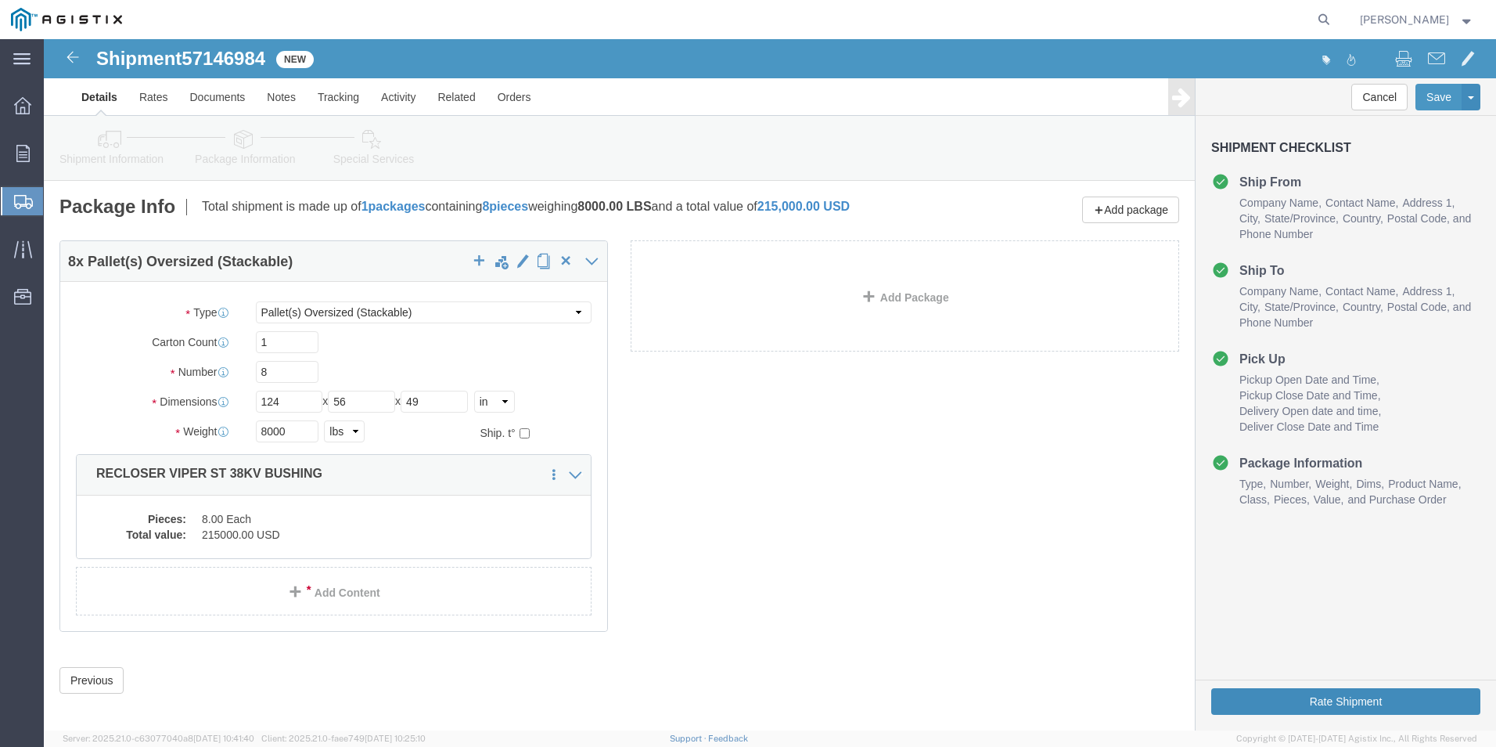
click button "Rate Shipment"
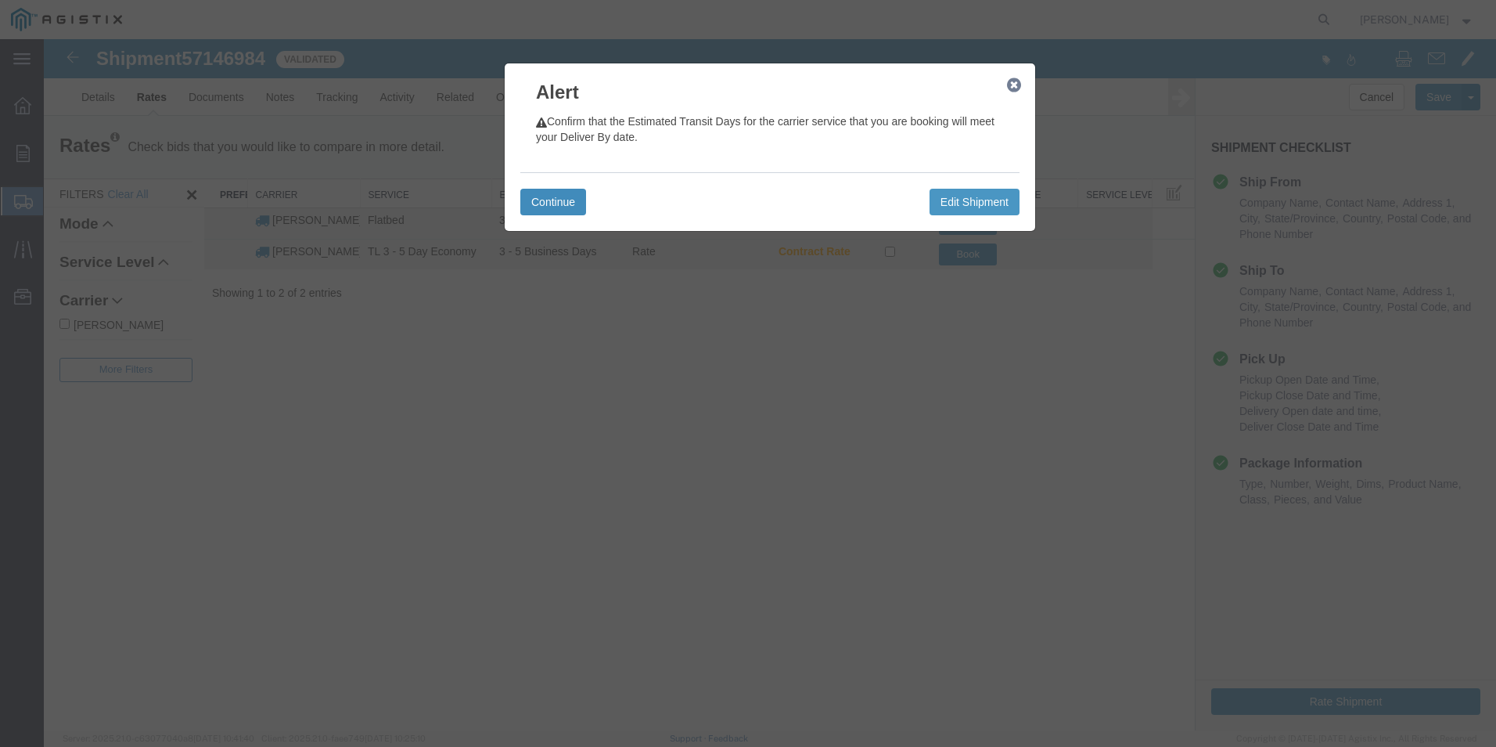
click at [553, 197] on button "Continue" at bounding box center [553, 202] width 66 height 27
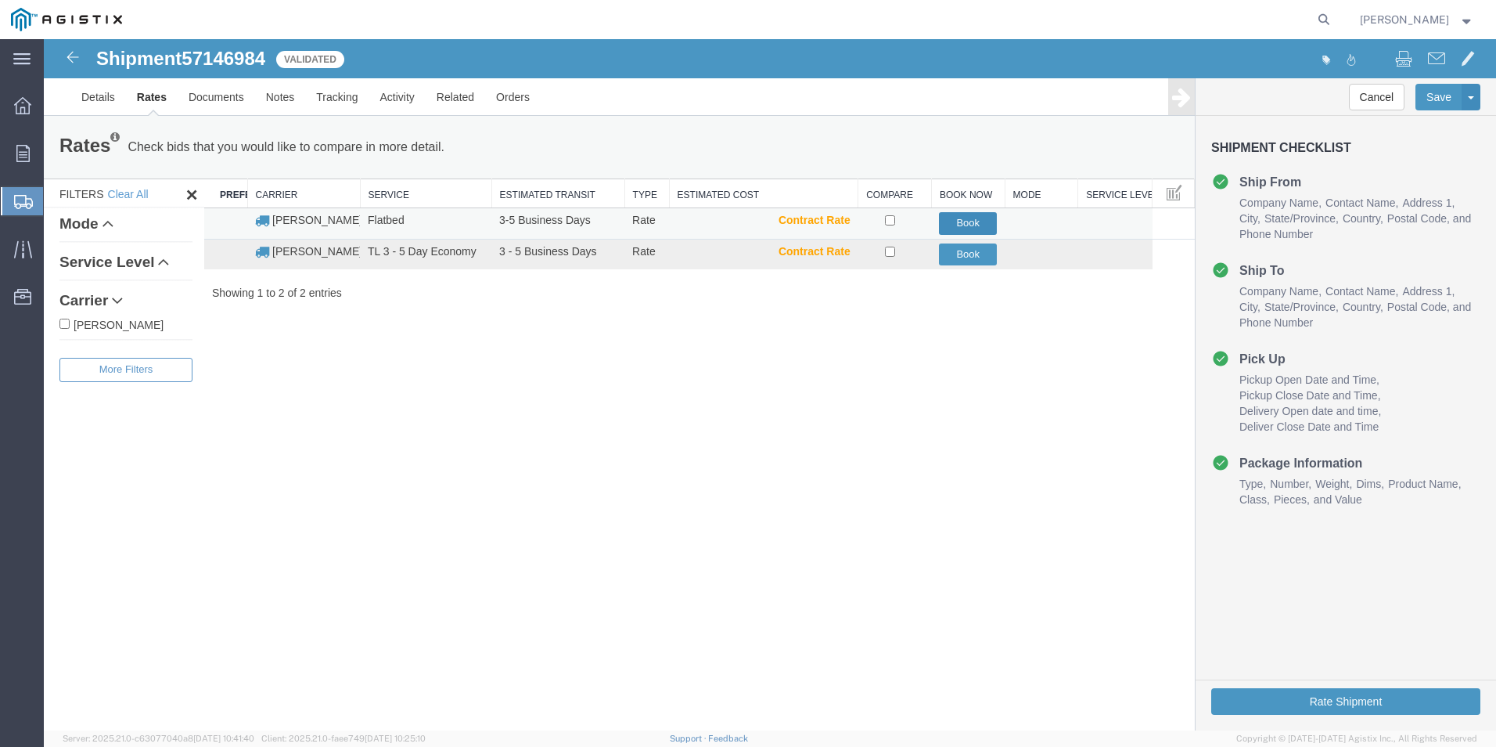
click at [953, 224] on button "Book" at bounding box center [968, 223] width 58 height 23
